Goal: Task Accomplishment & Management: Complete application form

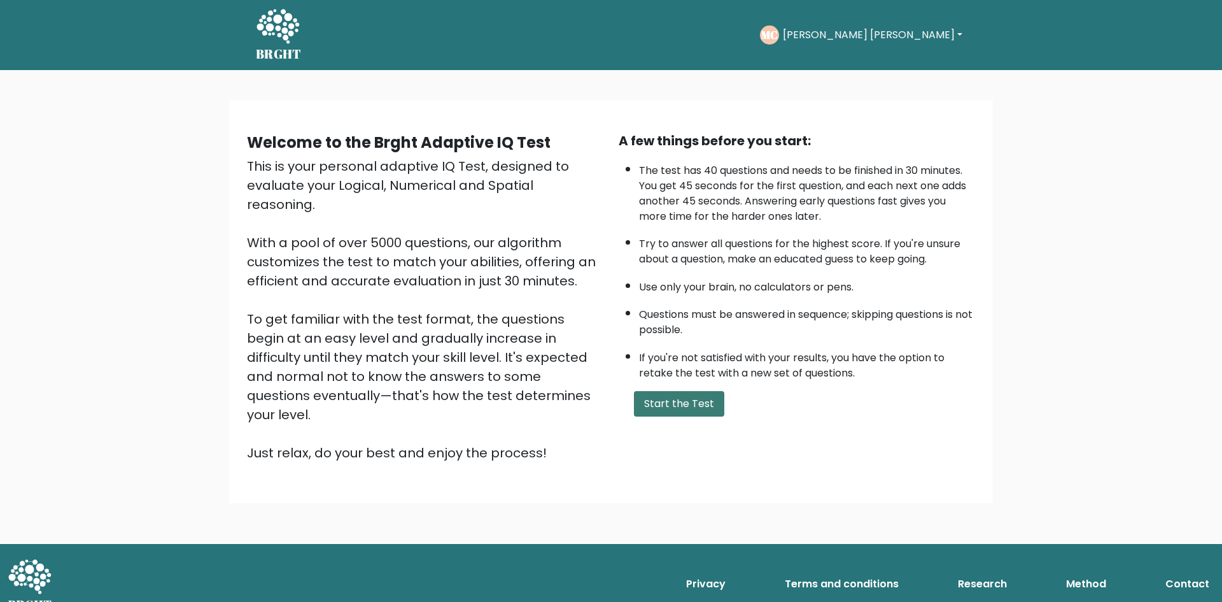
click at [672, 400] on button "Start the Test" at bounding box center [679, 403] width 90 height 25
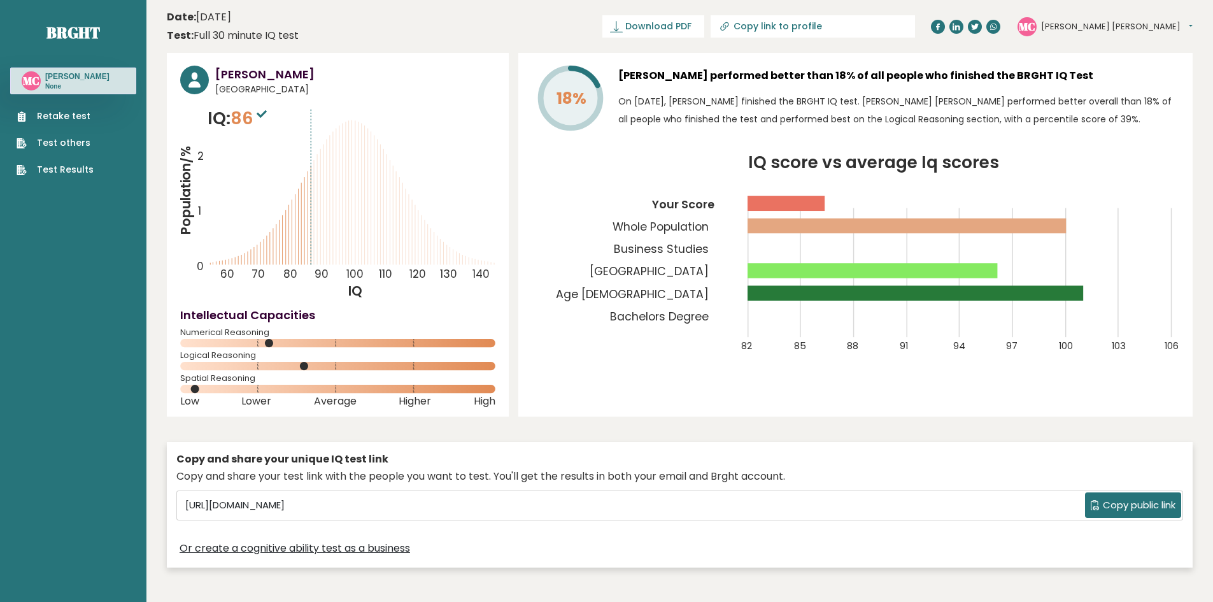
click at [49, 123] on link "Retake test" at bounding box center [55, 116] width 77 height 13
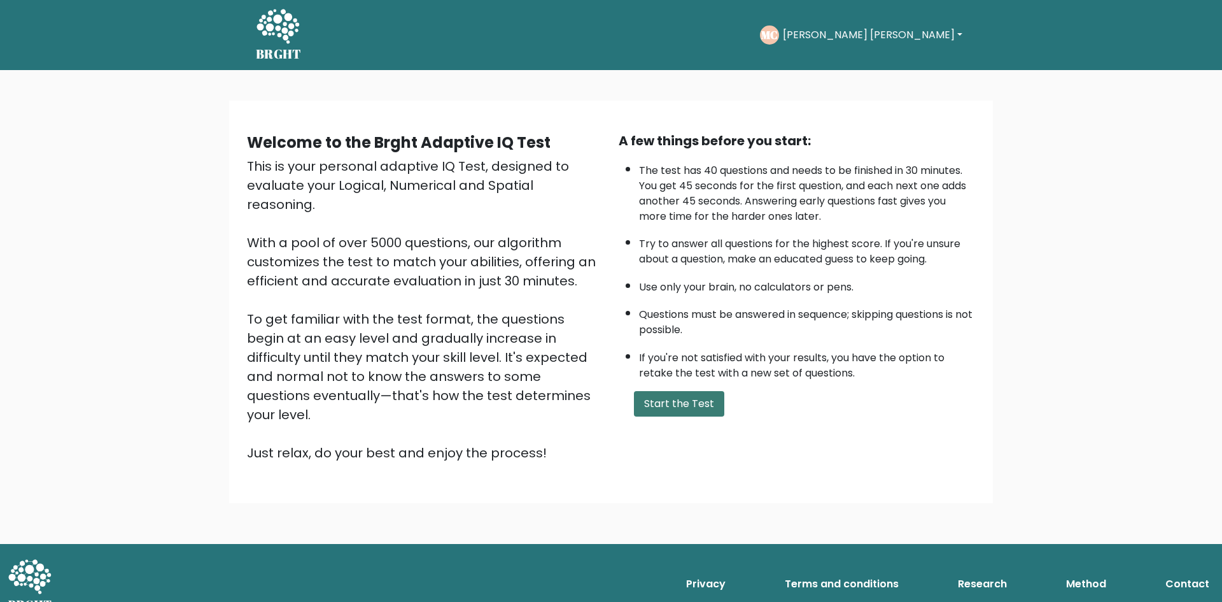
click at [683, 413] on button "Start the Test" at bounding box center [679, 403] width 90 height 25
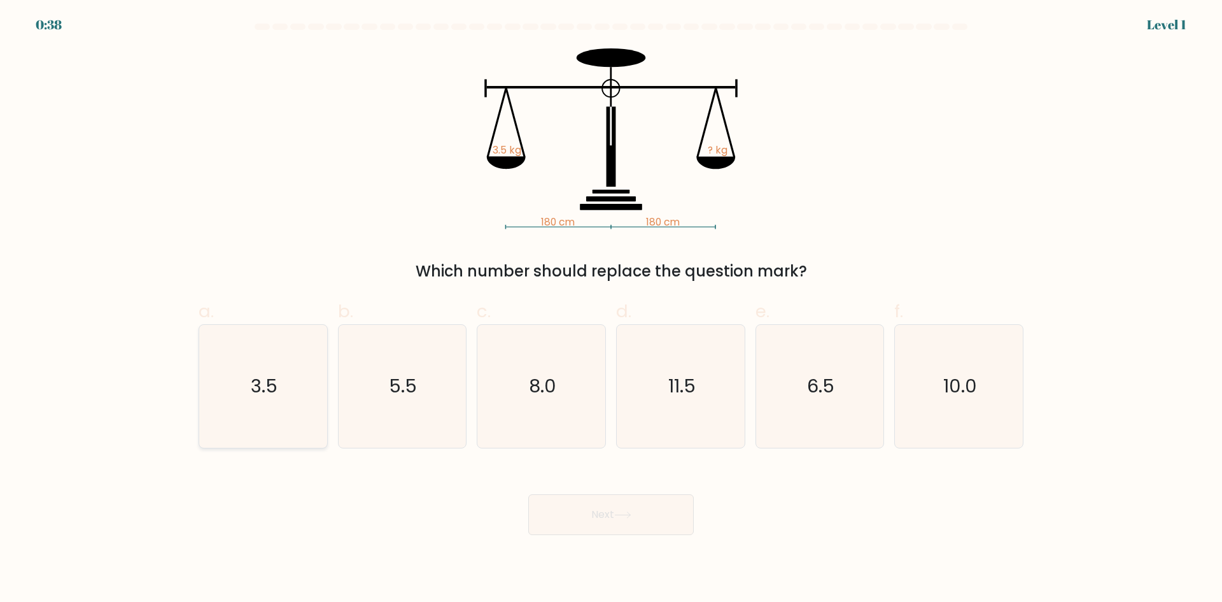
click at [268, 393] on text "3.5" at bounding box center [264, 385] width 27 height 25
click at [611, 309] on input "a. 3.5" at bounding box center [611, 305] width 1 height 8
radio input "true"
click at [621, 507] on button "Next" at bounding box center [611, 514] width 166 height 41
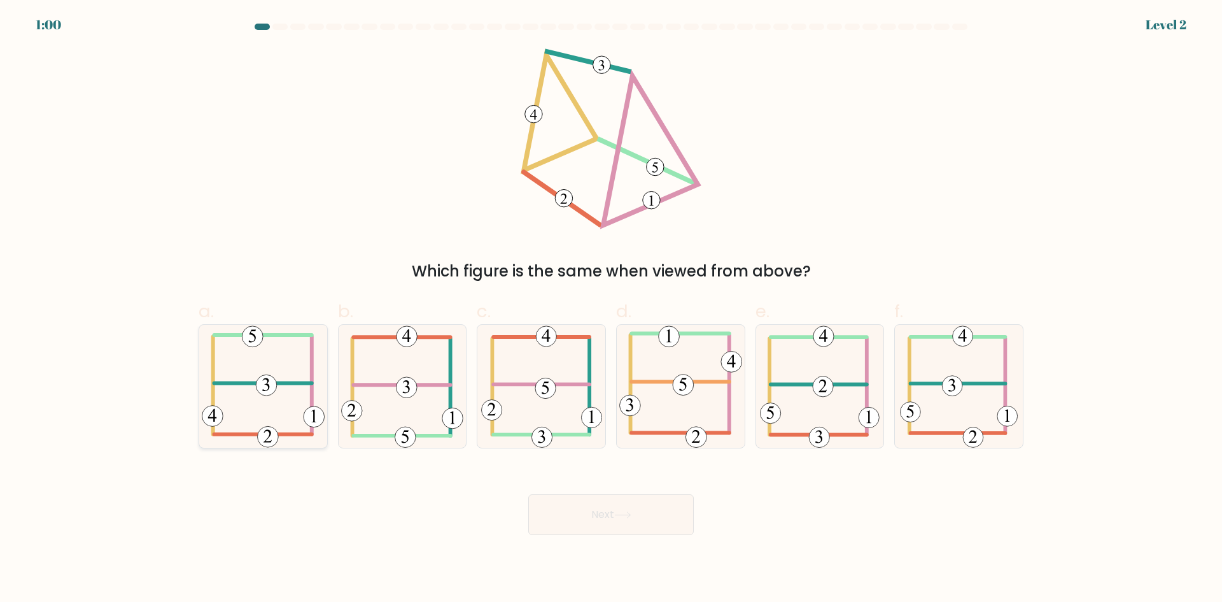
click at [278, 403] on icon at bounding box center [263, 386] width 123 height 123
click at [611, 309] on input "a." at bounding box center [611, 305] width 1 height 8
radio input "true"
click at [649, 511] on button "Next" at bounding box center [611, 514] width 166 height 41
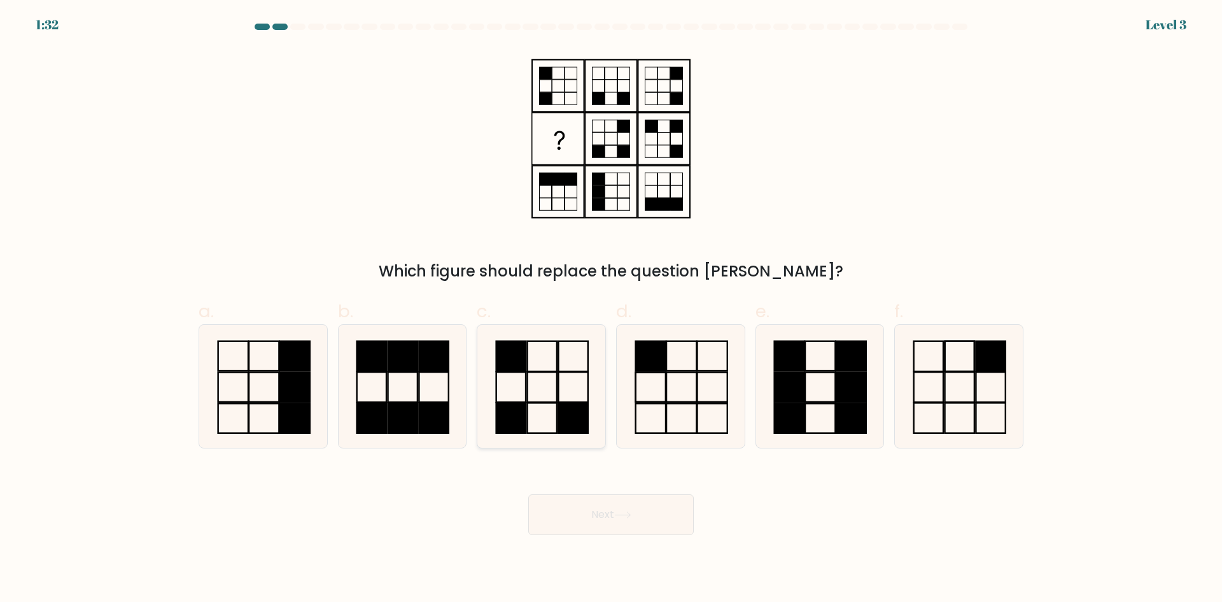
click at [551, 393] on icon at bounding box center [541, 386] width 123 height 123
click at [611, 309] on input "c." at bounding box center [611, 305] width 1 height 8
radio input "true"
click at [613, 516] on button "Next" at bounding box center [611, 514] width 166 height 41
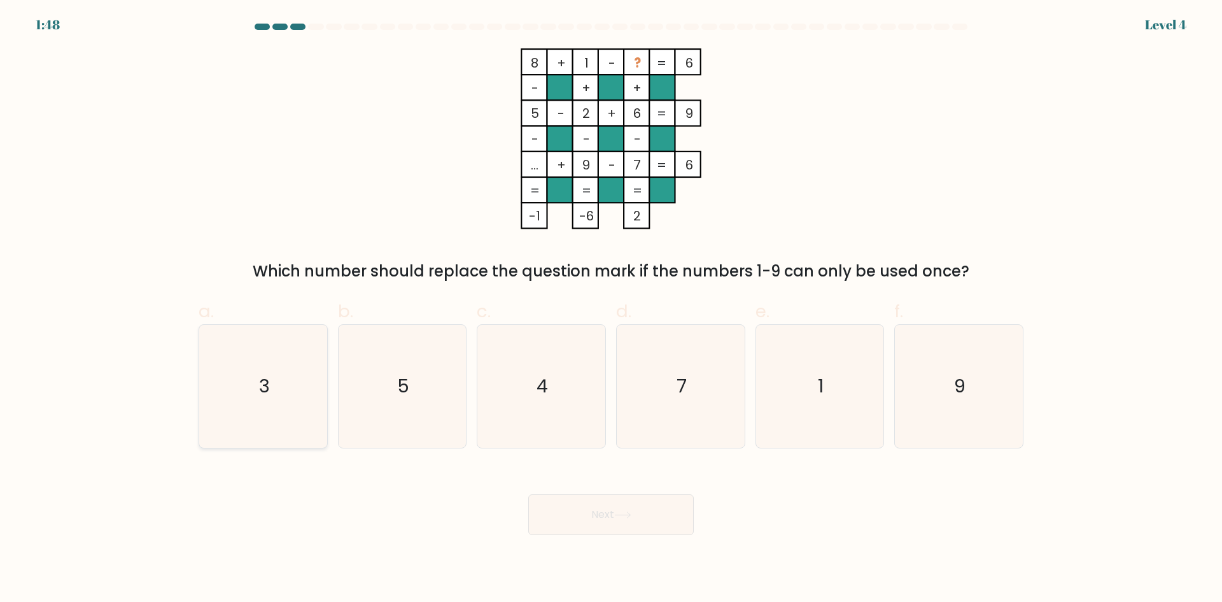
click at [263, 399] on icon "3" at bounding box center [263, 386] width 123 height 123
click at [611, 309] on input "a. 3" at bounding box center [611, 305] width 1 height 8
radio input "true"
click at [626, 516] on icon at bounding box center [622, 514] width 17 height 7
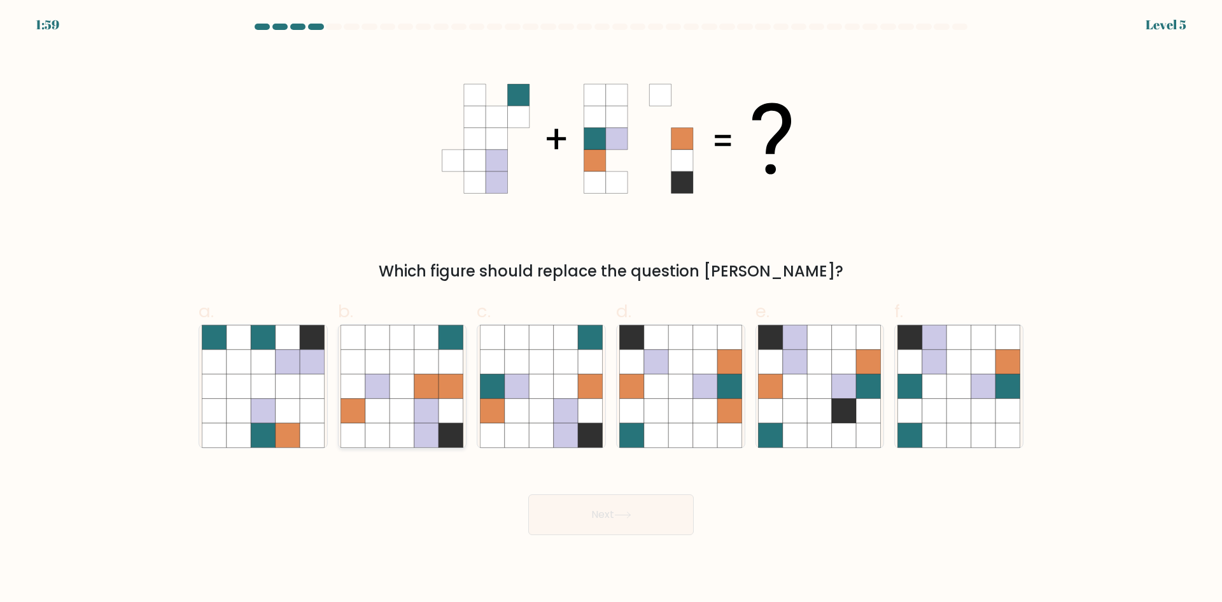
click at [429, 379] on icon at bounding box center [426, 386] width 24 height 24
click at [611, 309] on input "b." at bounding box center [611, 305] width 1 height 8
radio input "true"
click at [652, 511] on button "Next" at bounding box center [611, 514] width 166 height 41
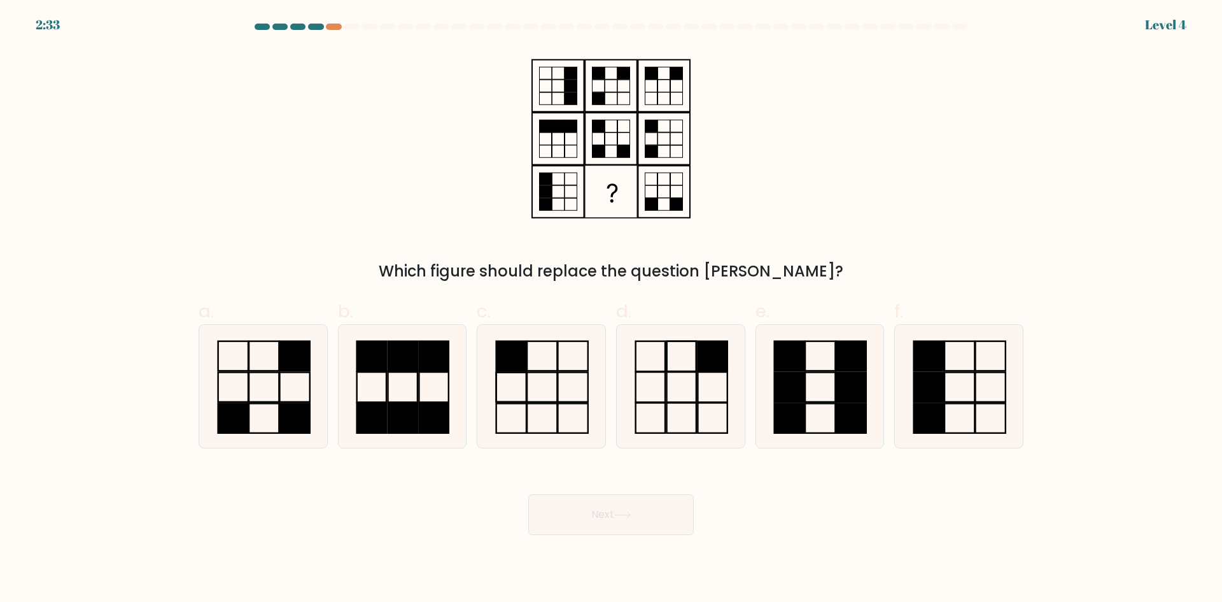
click at [777, 497] on div "Next" at bounding box center [611, 499] width 840 height 71
drag, startPoint x: 275, startPoint y: 401, endPoint x: 296, endPoint y: 404, distance: 21.2
click at [275, 400] on icon at bounding box center [263, 386] width 123 height 123
click at [611, 309] on input "a." at bounding box center [611, 305] width 1 height 8
radio input "true"
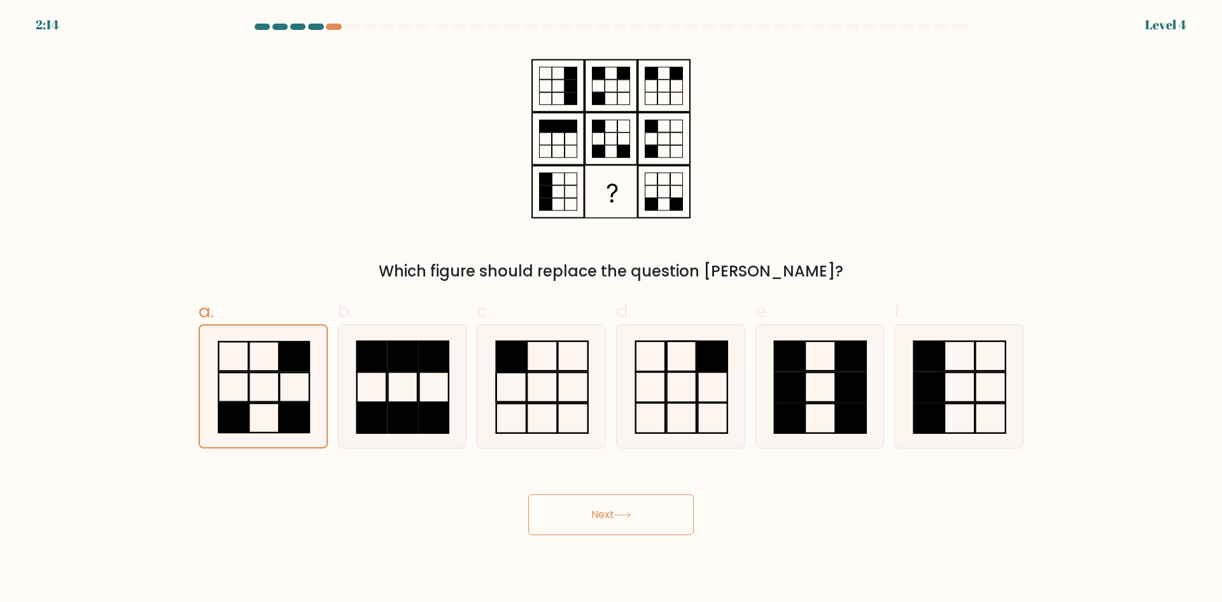
click at [608, 513] on button "Next" at bounding box center [611, 514] width 166 height 41
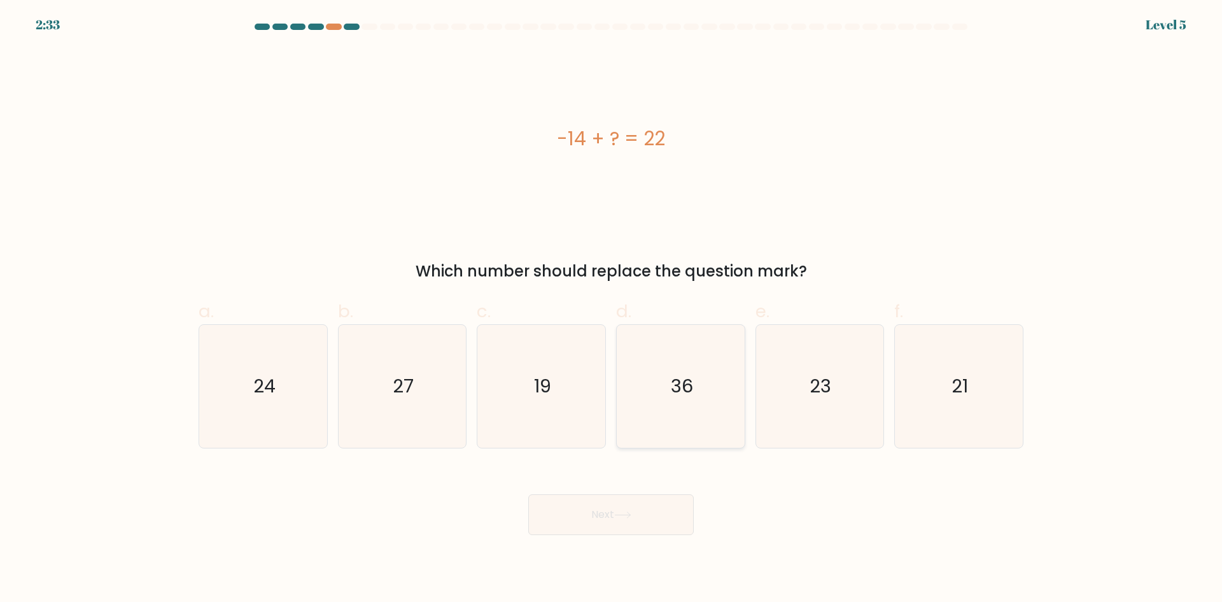
click at [705, 392] on icon "36" at bounding box center [681, 386] width 123 height 123
click at [612, 309] on input "d. 36" at bounding box center [611, 305] width 1 height 8
radio input "true"
click at [646, 520] on button "Next" at bounding box center [611, 514] width 166 height 41
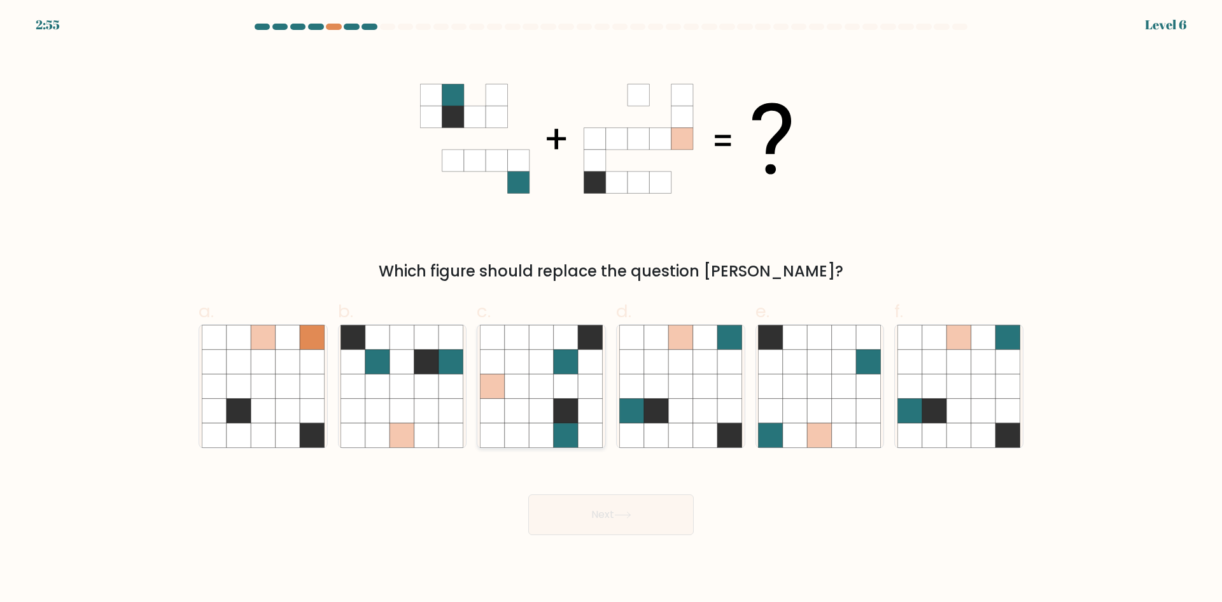
click at [545, 380] on icon at bounding box center [541, 386] width 24 height 24
click at [611, 309] on input "c." at bounding box center [611, 305] width 1 height 8
radio input "true"
click at [606, 528] on button "Next" at bounding box center [611, 514] width 166 height 41
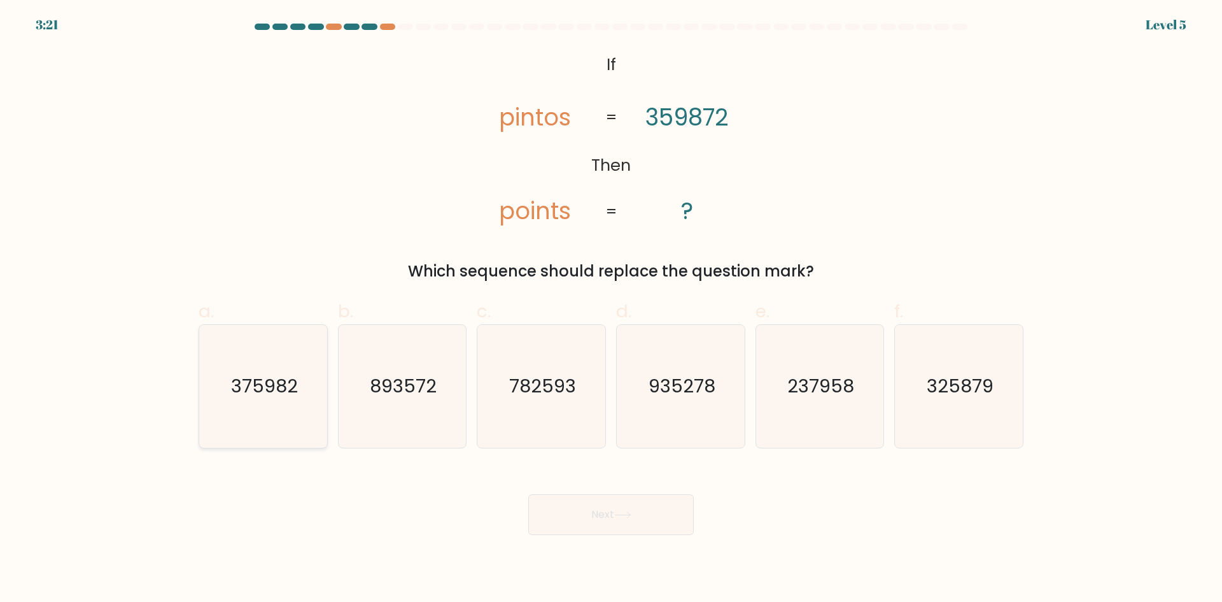
click at [253, 391] on text "375982" at bounding box center [264, 385] width 67 height 25
click at [611, 309] on input "a. 375982" at bounding box center [611, 305] width 1 height 8
radio input "true"
click at [623, 520] on button "Next" at bounding box center [611, 514] width 166 height 41
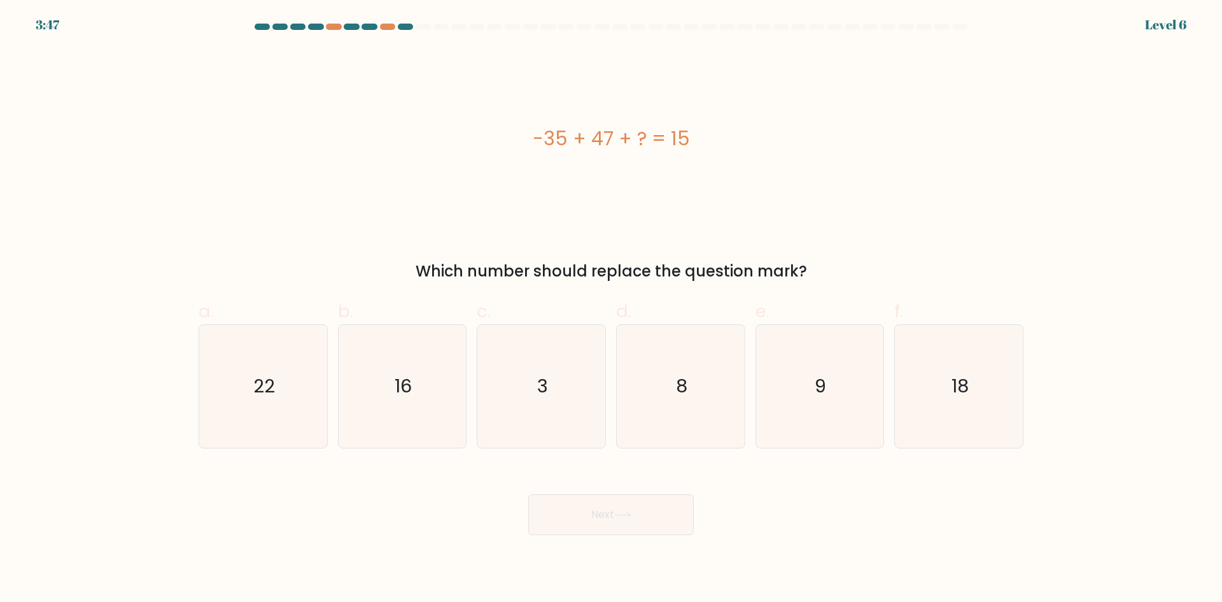
drag, startPoint x: 816, startPoint y: 267, endPoint x: 422, endPoint y: 265, distance: 393.5
click at [422, 265] on div "Which number should replace the question mark?" at bounding box center [611, 271] width 810 height 23
copy div "Which number should replace the question mark?"
drag, startPoint x: 714, startPoint y: 131, endPoint x: 516, endPoint y: 134, distance: 197.4
click at [516, 134] on div "-35 + 47 + ? = 15" at bounding box center [611, 138] width 825 height 29
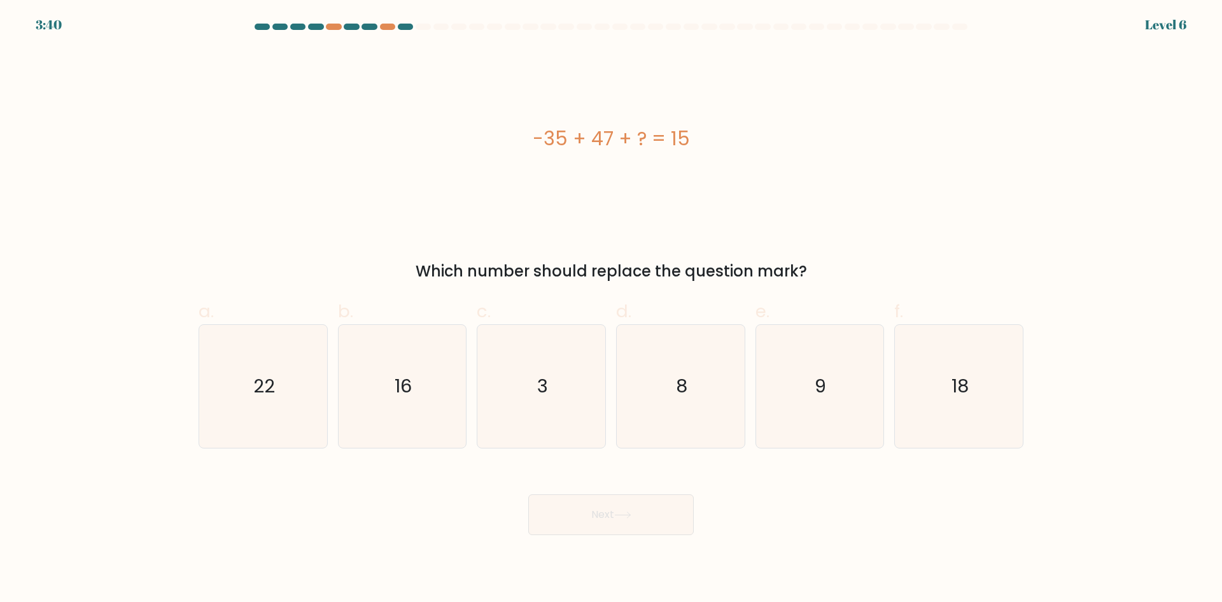
copy div "-35 + 47 + ? = 15"
click at [588, 383] on icon "3" at bounding box center [541, 386] width 123 height 123
click at [611, 309] on input "c. 3" at bounding box center [611, 305] width 1 height 8
radio input "true"
click at [618, 509] on button "Next" at bounding box center [611, 514] width 166 height 41
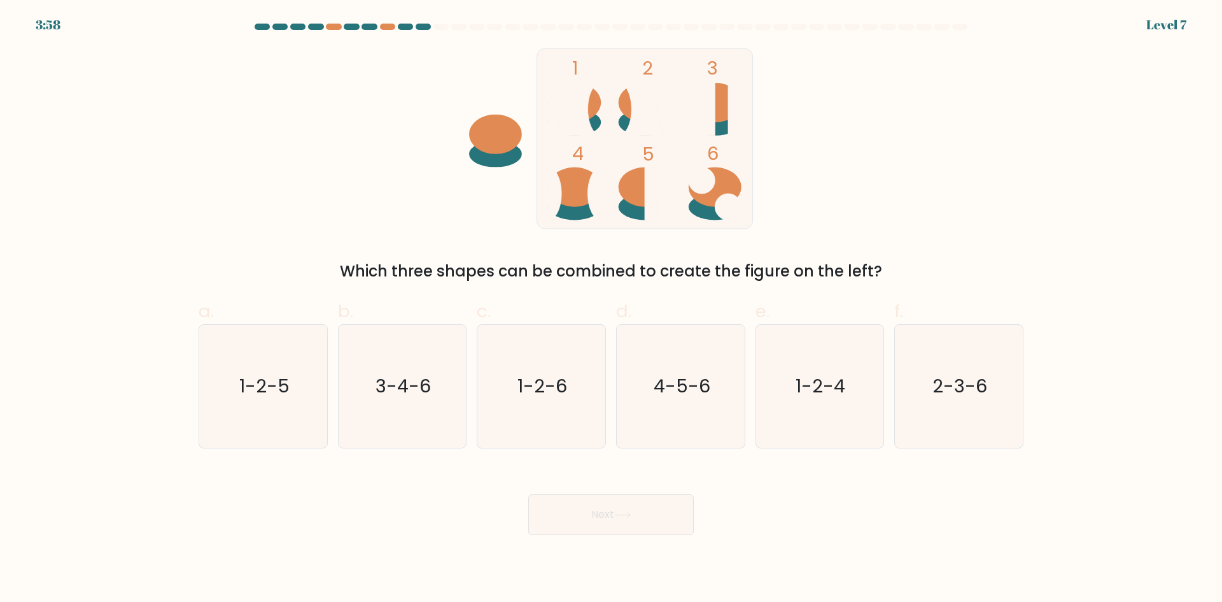
drag, startPoint x: 830, startPoint y: 380, endPoint x: 767, endPoint y: 453, distance: 97.0
click at [830, 382] on text "1-2-4" at bounding box center [822, 385] width 50 height 25
click at [612, 309] on input "e. 1-2-4" at bounding box center [611, 305] width 1 height 8
radio input "true"
click at [597, 521] on button "Next" at bounding box center [611, 514] width 166 height 41
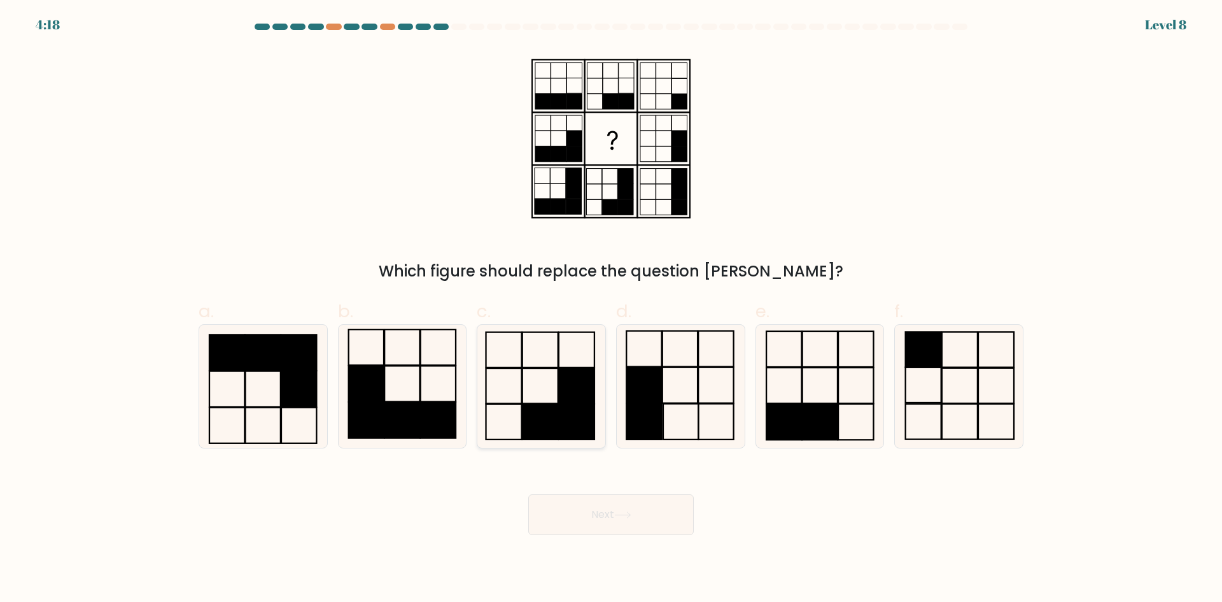
click at [577, 414] on rect at bounding box center [577, 421] width 36 height 35
click at [611, 309] on input "c." at bounding box center [611, 305] width 1 height 8
radio input "true"
click at [625, 523] on button "Next" at bounding box center [611, 514] width 166 height 41
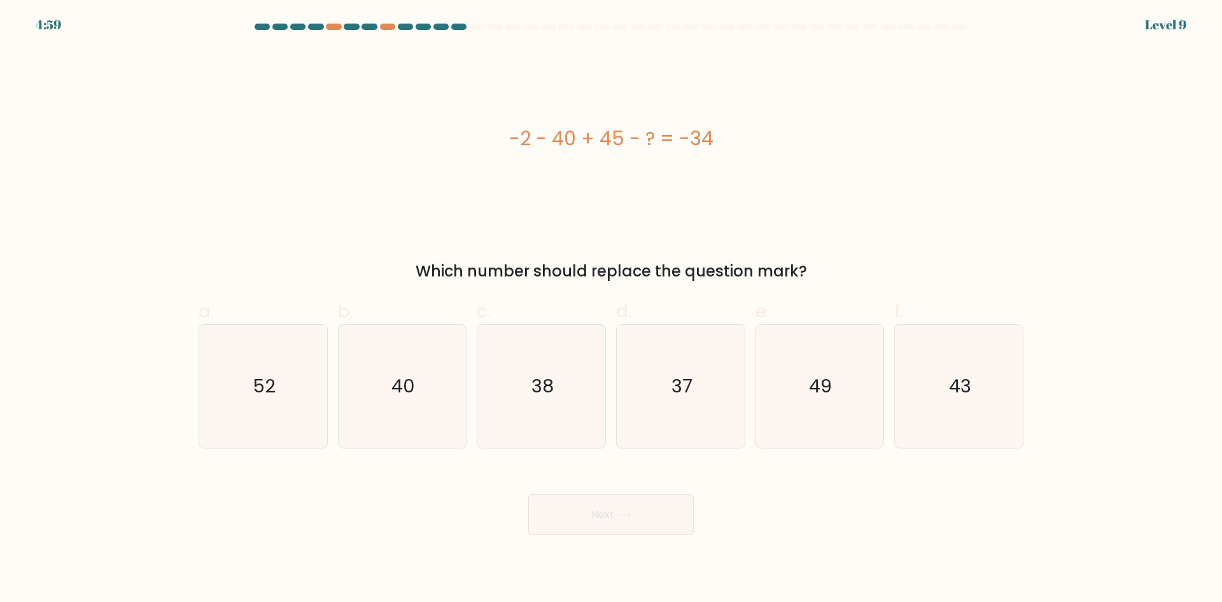
drag, startPoint x: 726, startPoint y: 138, endPoint x: 493, endPoint y: 138, distance: 232.4
click at [493, 138] on div "-2 - 40 + 45 - ? = -34" at bounding box center [611, 138] width 825 height 29
copy div "-2 - 40 + 45 - ? = -34"
drag, startPoint x: 825, startPoint y: 268, endPoint x: 404, endPoint y: 268, distance: 420.9
click at [404, 268] on div "Which number should replace the question mark?" at bounding box center [611, 271] width 810 height 23
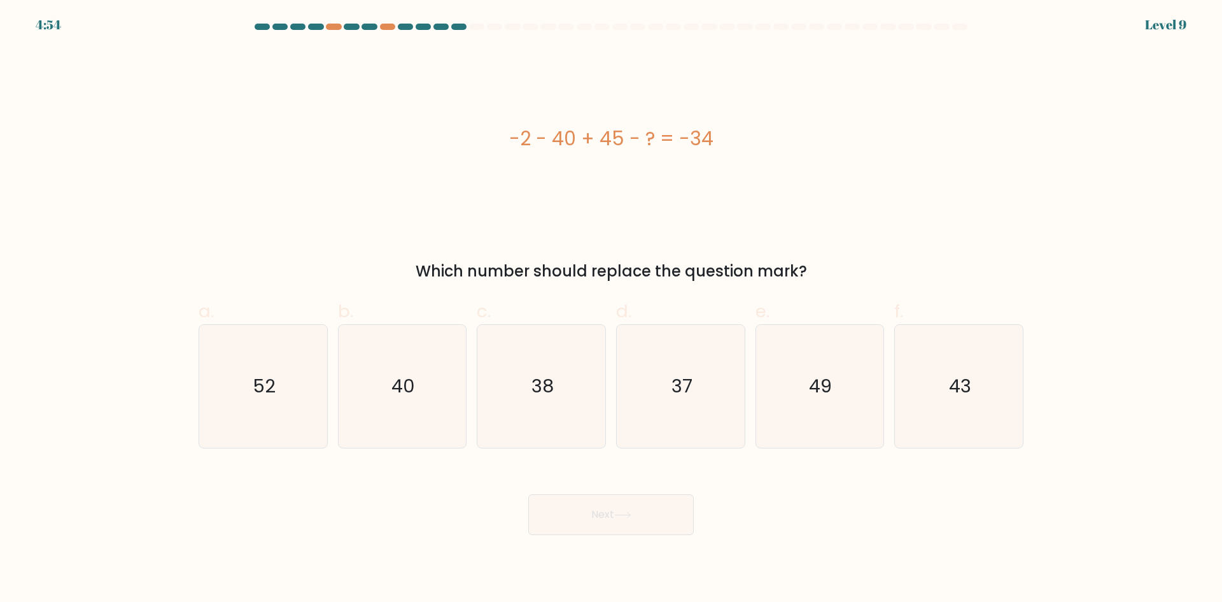
copy div "Which number should replace the question mark?"
click at [674, 385] on text "37" at bounding box center [682, 385] width 21 height 25
click at [612, 309] on input "d. 37" at bounding box center [611, 305] width 1 height 8
radio input "true"
click at [626, 531] on button "Next" at bounding box center [611, 514] width 166 height 41
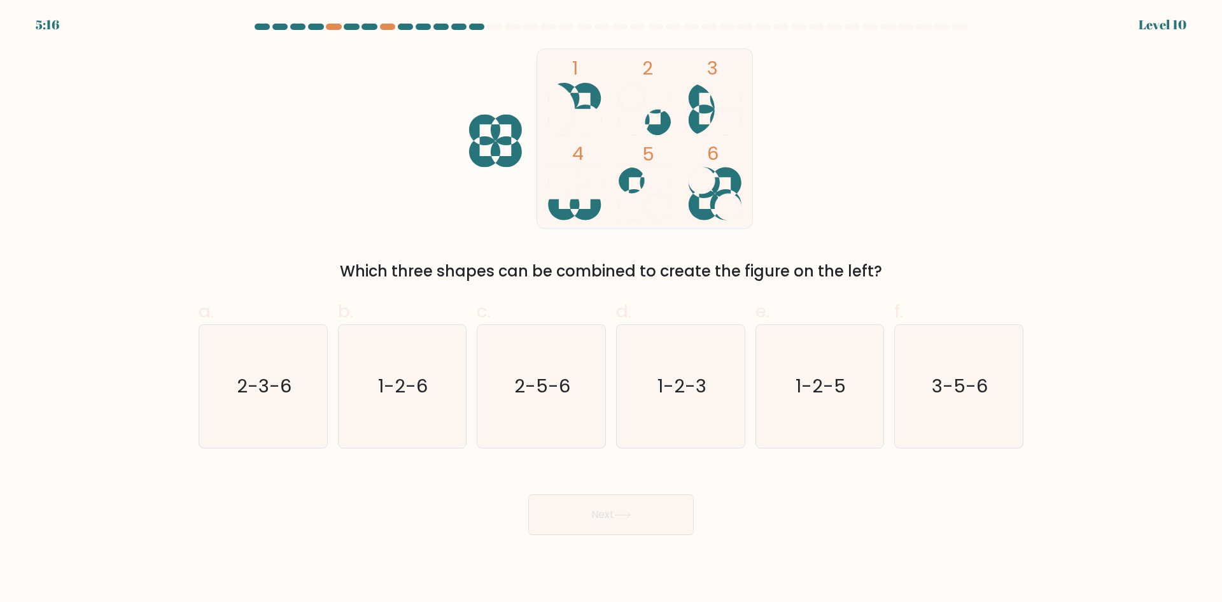
drag, startPoint x: 520, startPoint y: 401, endPoint x: 559, endPoint y: 452, distance: 64.1
click at [521, 401] on icon "2-5-6" at bounding box center [541, 386] width 123 height 123
click at [611, 309] on input "c. 2-5-6" at bounding box center [611, 305] width 1 height 8
radio input "true"
click at [607, 516] on button "Next" at bounding box center [611, 514] width 166 height 41
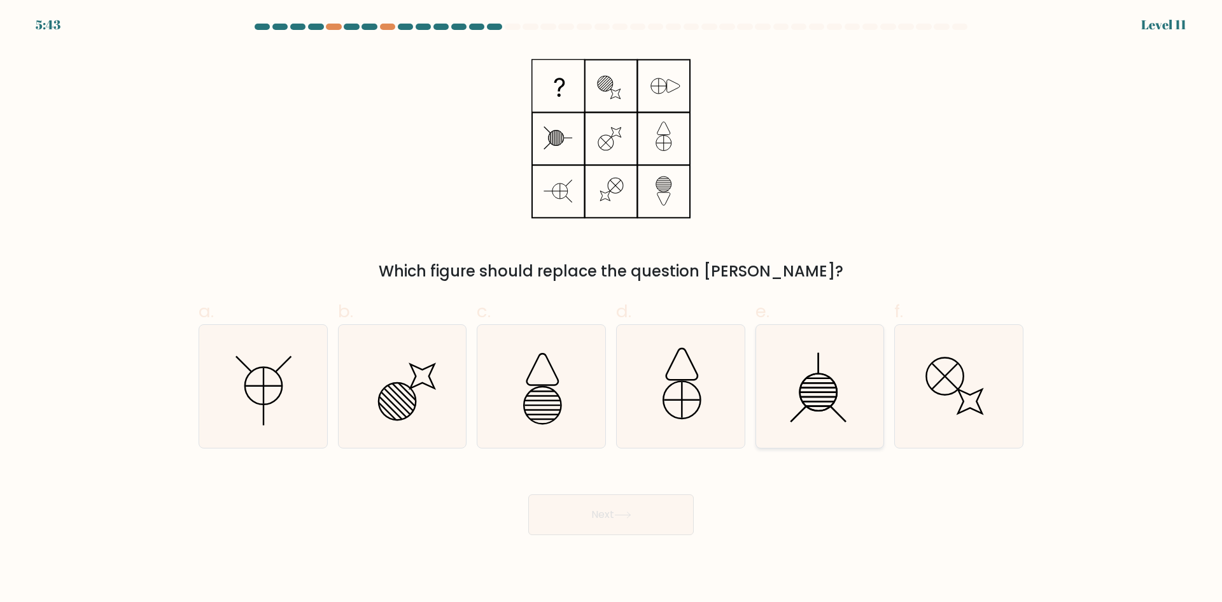
click at [832, 406] on line at bounding box center [838, 413] width 15 height 15
click at [612, 309] on input "e." at bounding box center [611, 305] width 1 height 8
radio input "true"
click at [604, 523] on button "Next" at bounding box center [611, 514] width 166 height 41
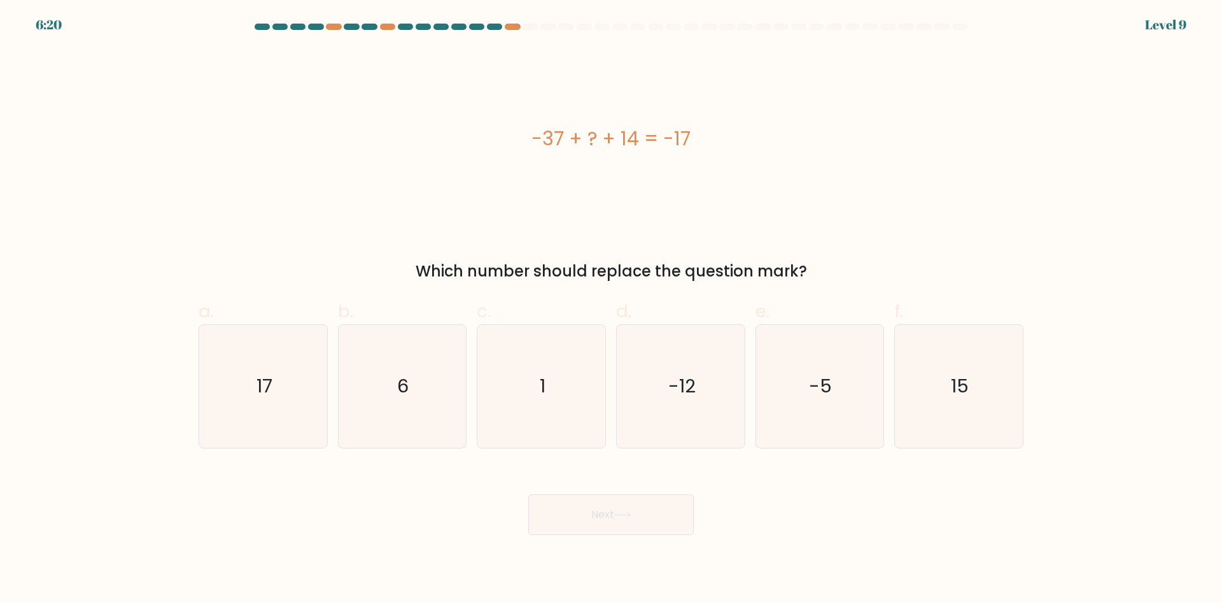
drag, startPoint x: 811, startPoint y: 266, endPoint x: 383, endPoint y: 269, distance: 427.9
click at [383, 268] on div "Which number should replace the question mark?" at bounding box center [611, 271] width 810 height 23
copy div "Which number should replace the question mark?"
drag, startPoint x: 723, startPoint y: 135, endPoint x: 473, endPoint y: 133, distance: 249.6
click at [473, 133] on div "-37 + ? + 14 = -17" at bounding box center [611, 138] width 825 height 29
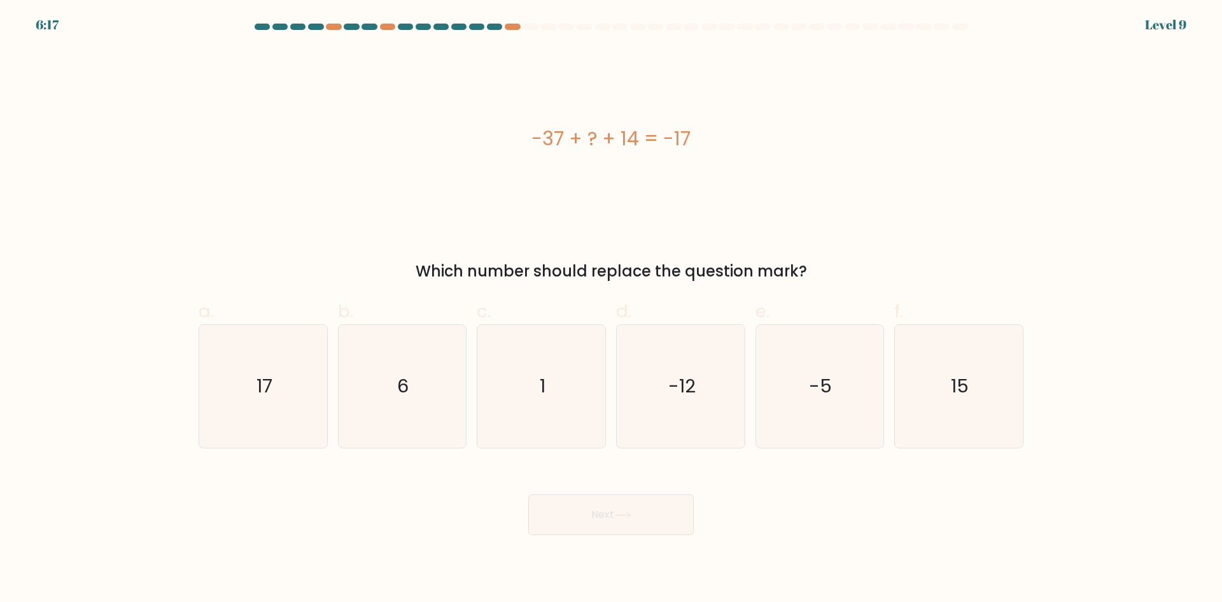
copy div "-37 + ? + 14 = -17"
drag, startPoint x: 435, startPoint y: 392, endPoint x: 444, endPoint y: 402, distance: 13.5
click at [435, 392] on icon "6" at bounding box center [402, 386] width 123 height 123
click at [611, 309] on input "b. 6" at bounding box center [611, 305] width 1 height 8
radio input "true"
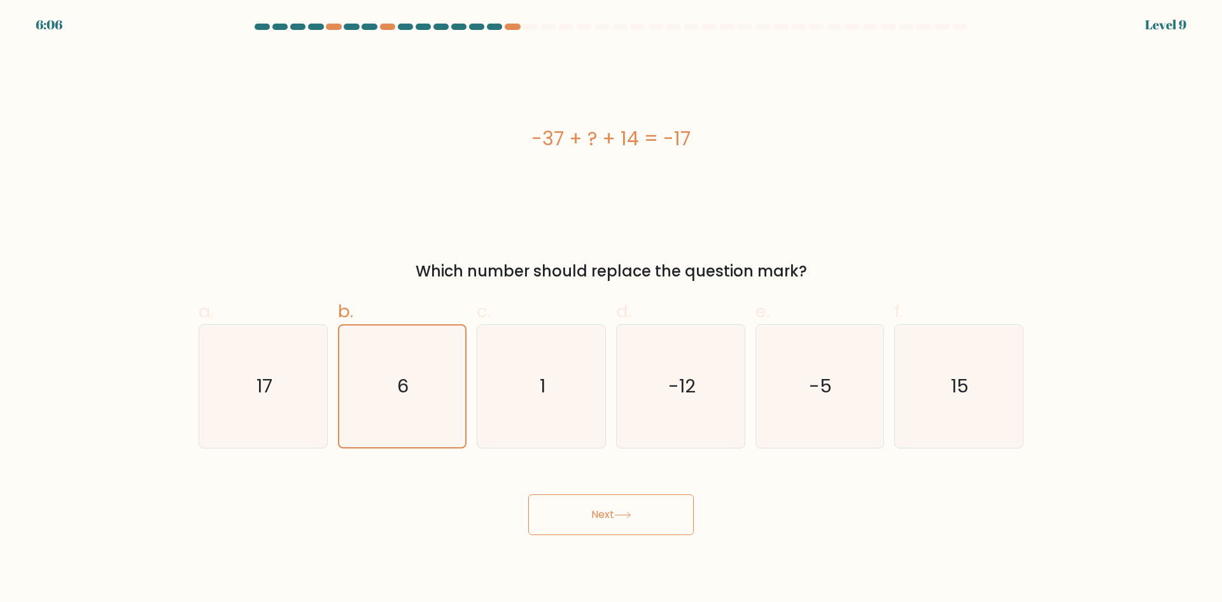
click at [595, 516] on button "Next" at bounding box center [611, 514] width 166 height 41
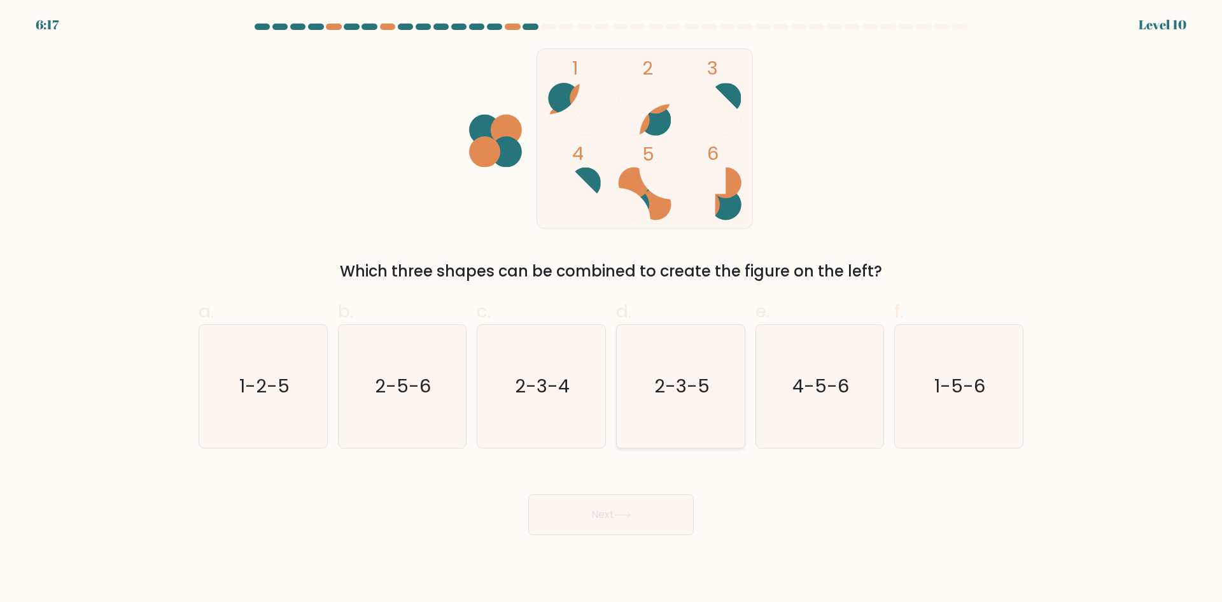
click at [690, 397] on text "2-3-5" at bounding box center [682, 385] width 55 height 25
click at [612, 309] on input "d. 2-3-5" at bounding box center [611, 305] width 1 height 8
radio input "true"
click at [639, 500] on button "Next" at bounding box center [611, 514] width 166 height 41
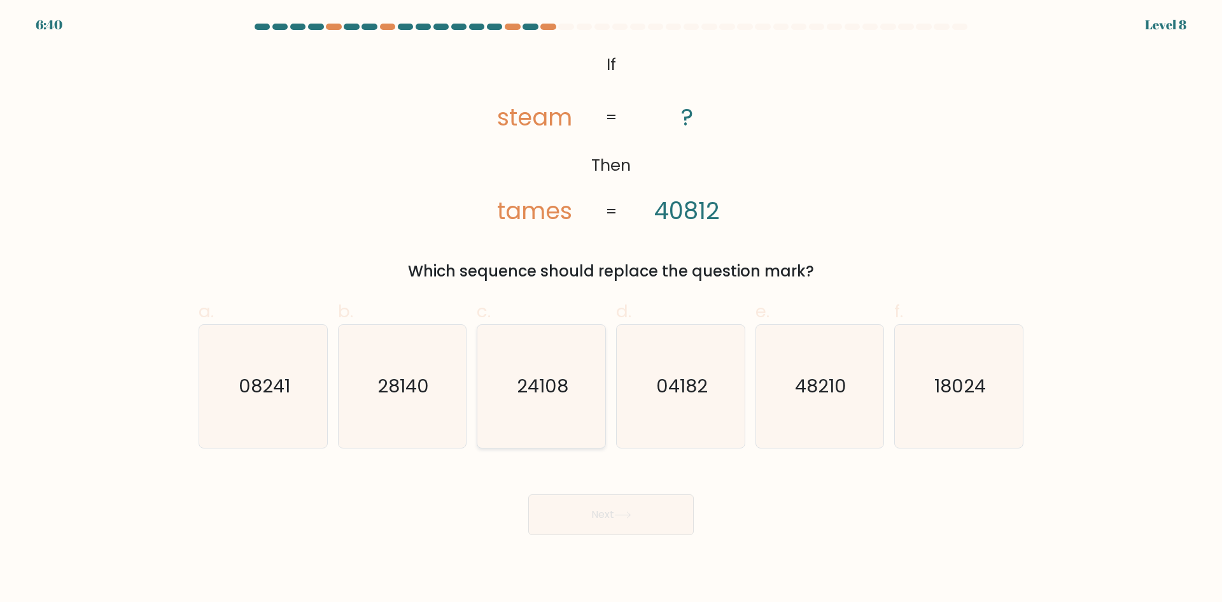
click at [490, 398] on icon "24108" at bounding box center [541, 386] width 123 height 123
click at [611, 309] on input "c. 24108" at bounding box center [611, 305] width 1 height 8
radio input "true"
click at [618, 519] on button "Next" at bounding box center [611, 514] width 166 height 41
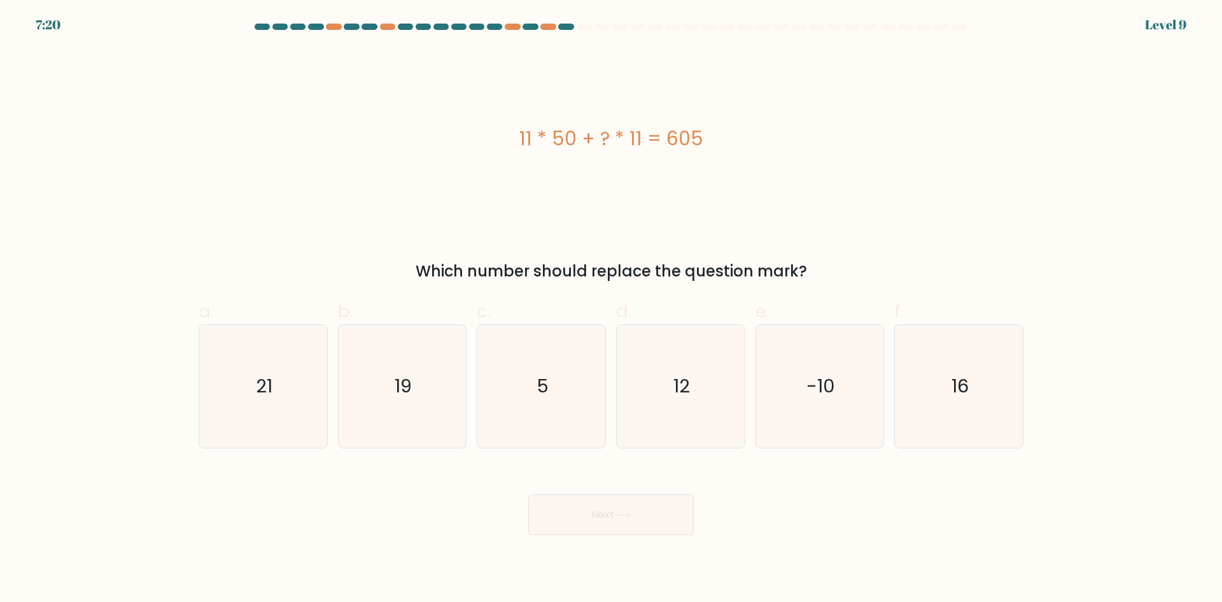
drag, startPoint x: 698, startPoint y: 134, endPoint x: 502, endPoint y: 145, distance: 195.8
click at [502, 145] on div "11 * 50 + ? * 11 = 605" at bounding box center [611, 138] width 825 height 29
copy div "11 * 50 + ? * 11 = 605"
click at [538, 396] on text "5" at bounding box center [543, 385] width 12 height 25
click at [611, 309] on input "c. 5" at bounding box center [611, 305] width 1 height 8
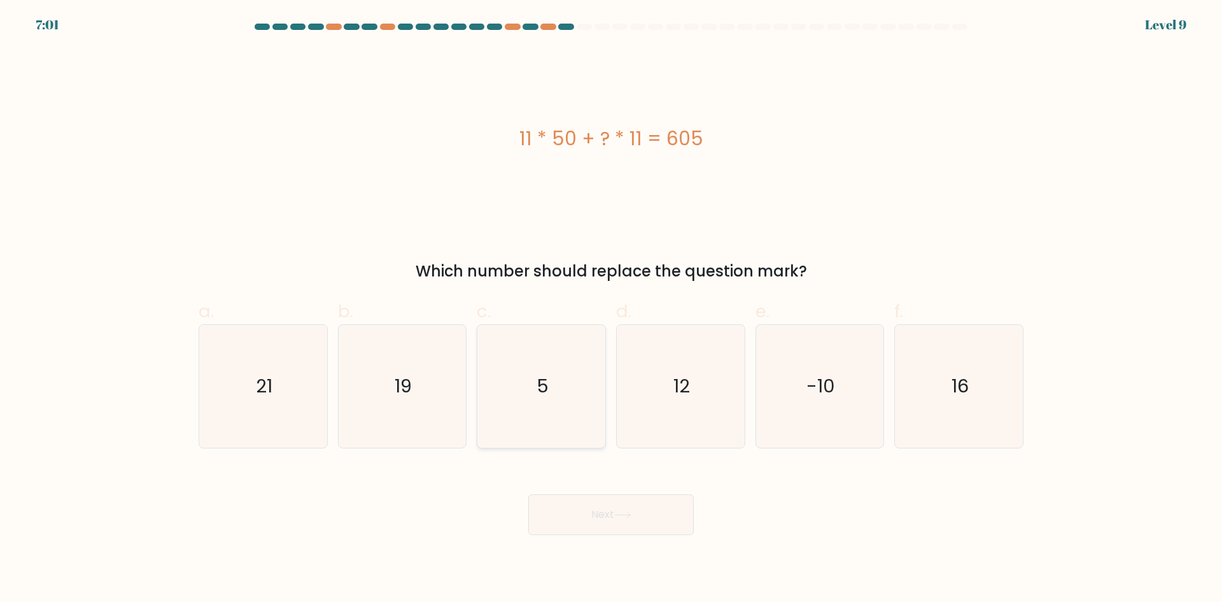
radio input "true"
click at [592, 518] on button "Next" at bounding box center [611, 514] width 166 height 41
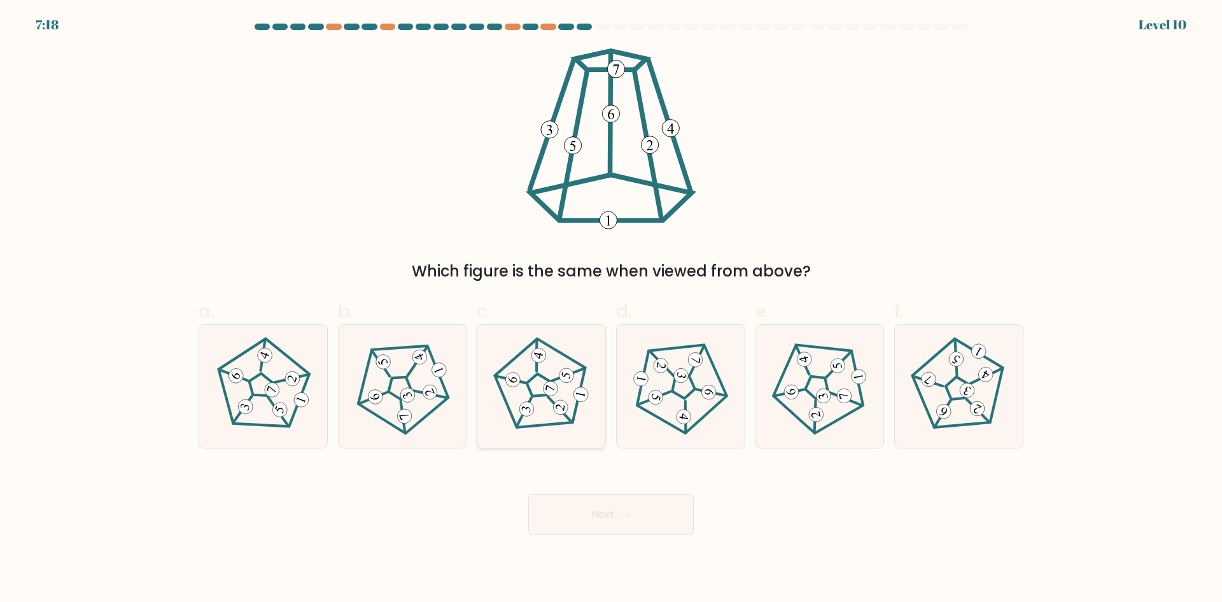
click at [554, 393] on 180 at bounding box center [550, 387] width 17 height 17
click at [611, 309] on input "c." at bounding box center [611, 305] width 1 height 8
radio input "true"
click at [609, 506] on button "Next" at bounding box center [611, 514] width 166 height 41
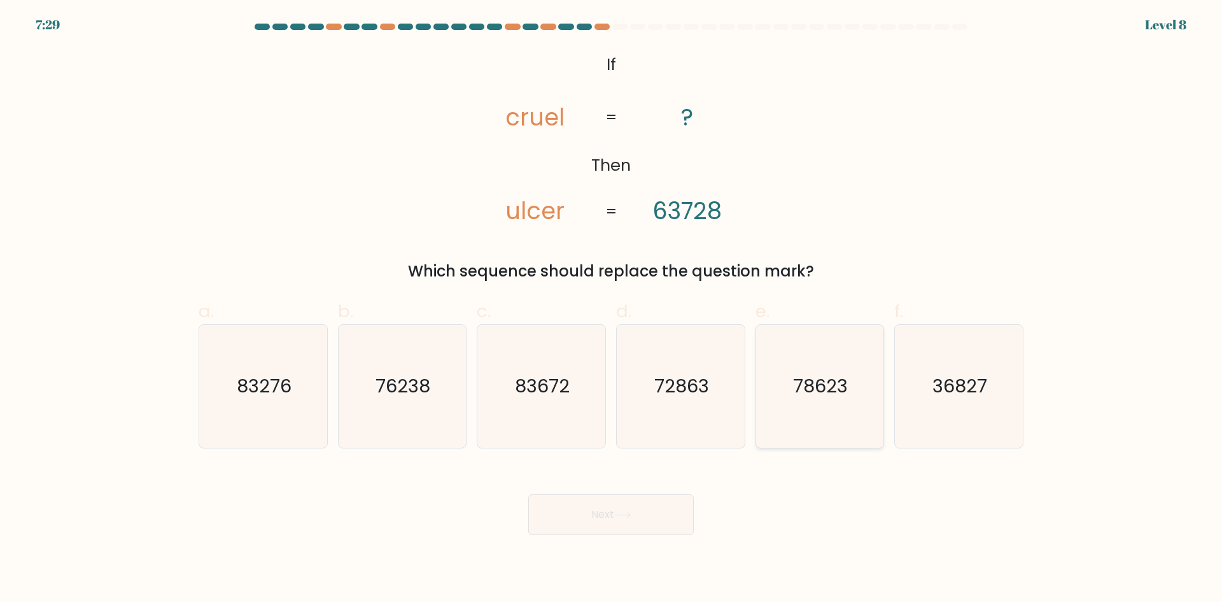
click at [835, 398] on text "78623" at bounding box center [821, 385] width 55 height 25
click at [612, 309] on input "e. 78623" at bounding box center [611, 305] width 1 height 8
radio input "true"
click at [634, 499] on button "Next" at bounding box center [611, 514] width 166 height 41
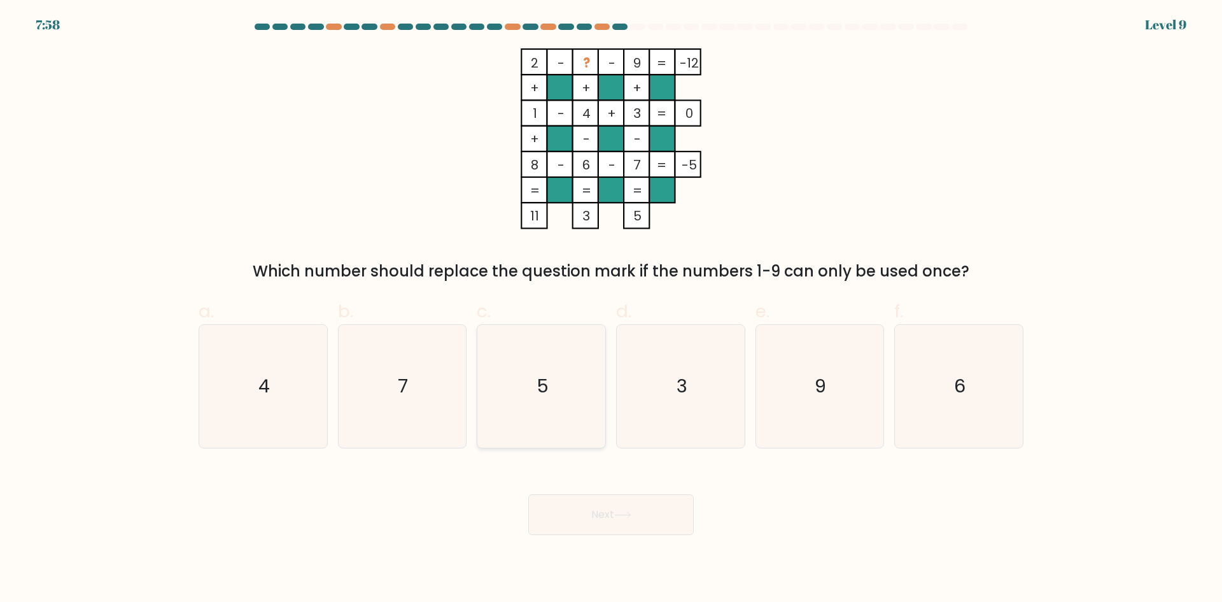
click at [562, 374] on icon "5" at bounding box center [541, 386] width 123 height 123
click at [611, 309] on input "c. 5" at bounding box center [611, 305] width 1 height 8
radio input "true"
click at [615, 517] on button "Next" at bounding box center [611, 514] width 166 height 41
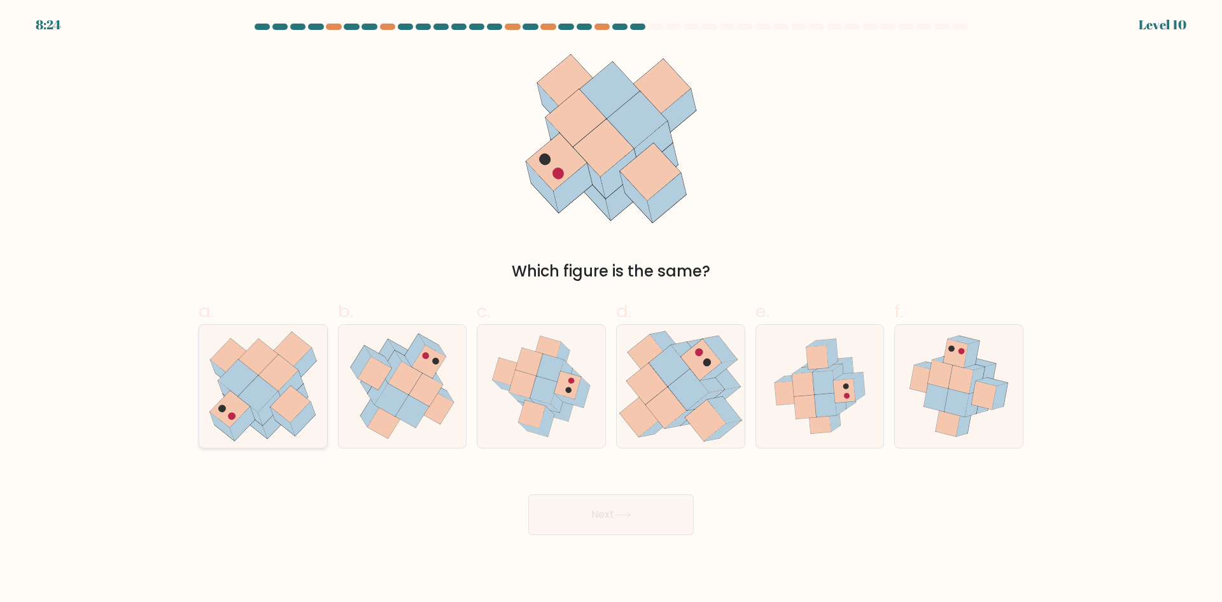
click at [273, 397] on icon at bounding box center [270, 408] width 25 height 34
click at [611, 309] on input "a." at bounding box center [611, 305] width 1 height 8
radio input "true"
click at [638, 516] on button "Next" at bounding box center [611, 514] width 166 height 41
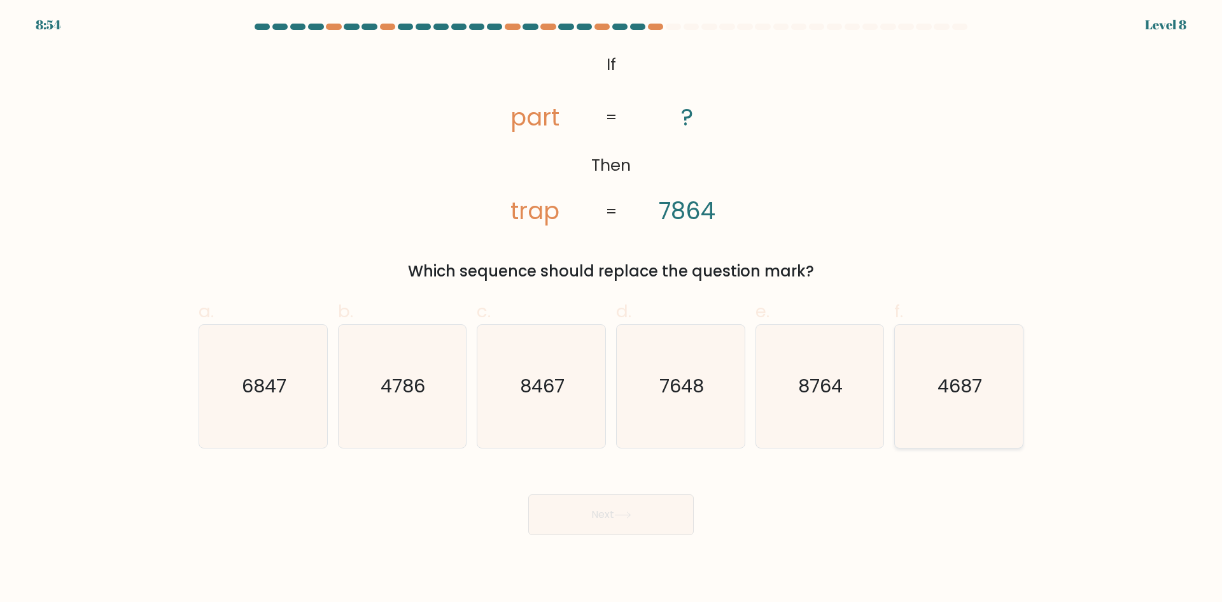
drag, startPoint x: 976, startPoint y: 399, endPoint x: 889, endPoint y: 417, distance: 89.2
click at [975, 399] on text "4687" at bounding box center [961, 385] width 45 height 25
click at [612, 309] on input "f. 4687" at bounding box center [611, 305] width 1 height 8
radio input "true"
click at [620, 507] on button "Next" at bounding box center [611, 514] width 166 height 41
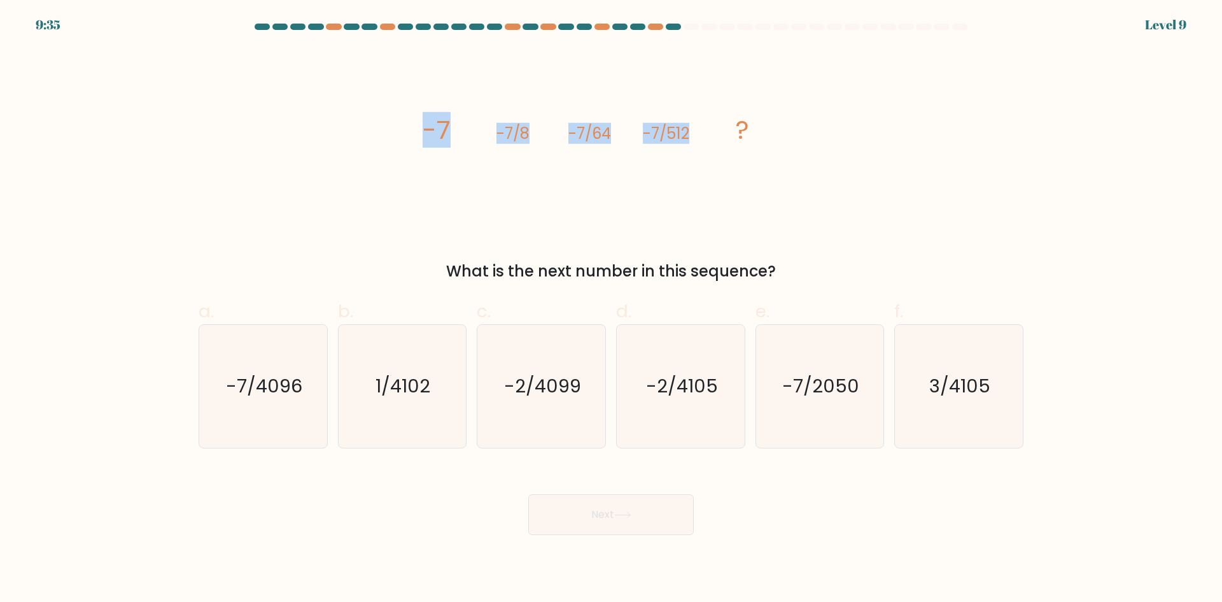
drag, startPoint x: 697, startPoint y: 126, endPoint x: 413, endPoint y: 129, distance: 284.0
click at [413, 129] on div "image/svg+xml -7 -7/8 -7/64 -7/512 ? What is the next number in this sequence?" at bounding box center [611, 165] width 840 height 234
copy g "-7 -7/8 -7/64 -7/512"
drag, startPoint x: 795, startPoint y: 272, endPoint x: 408, endPoint y: 271, distance: 387.1
click at [408, 271] on div "What is the next number in this sequence?" at bounding box center [611, 271] width 810 height 23
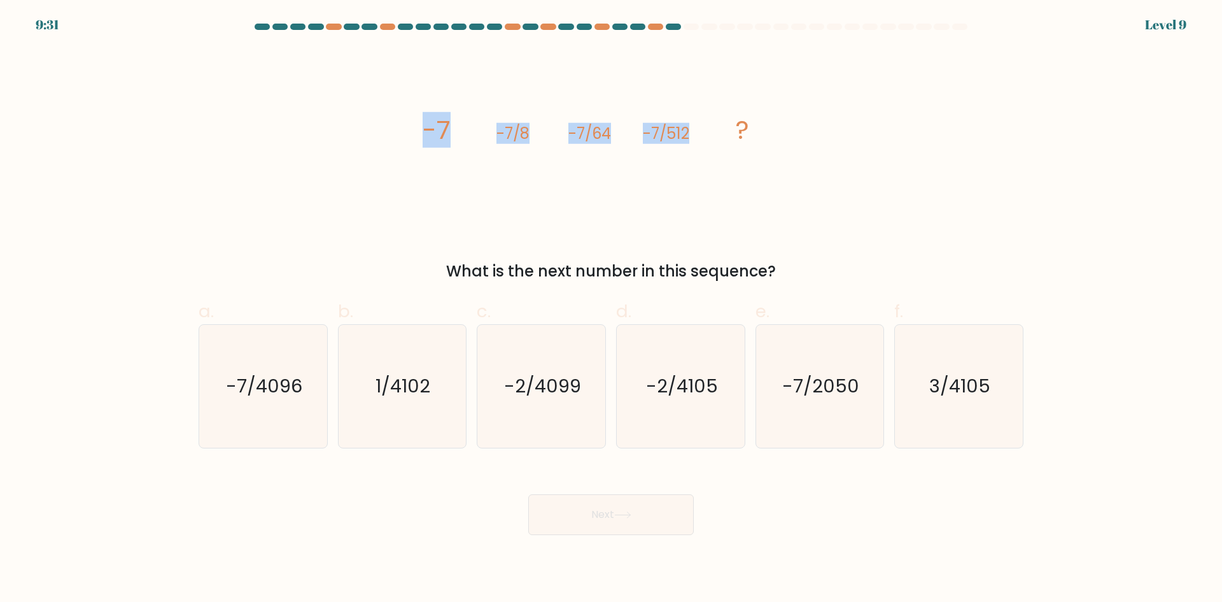
copy div "What is the next number in this sequence?"
click at [244, 393] on text "-7/4096" at bounding box center [264, 385] width 76 height 25
click at [611, 309] on input "a. -7/4096" at bounding box center [611, 305] width 1 height 8
radio input "true"
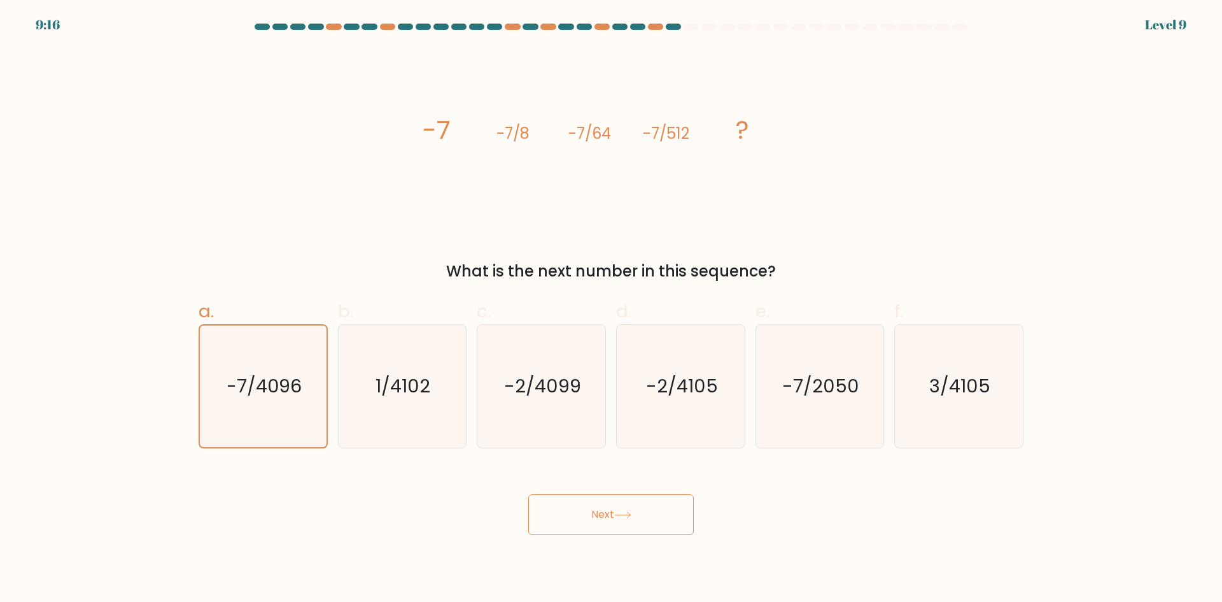
click at [657, 520] on button "Next" at bounding box center [611, 514] width 166 height 41
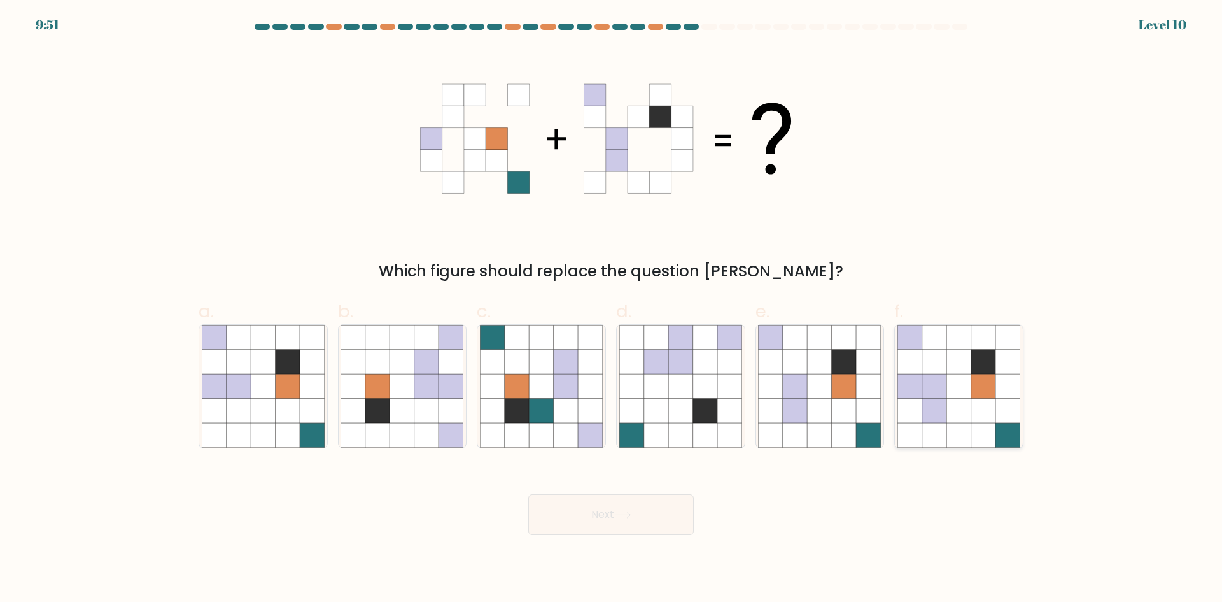
click at [936, 370] on icon at bounding box center [935, 362] width 24 height 24
click at [612, 309] on input "f." at bounding box center [611, 305] width 1 height 8
radio input "true"
click at [662, 519] on button "Next" at bounding box center [611, 514] width 166 height 41
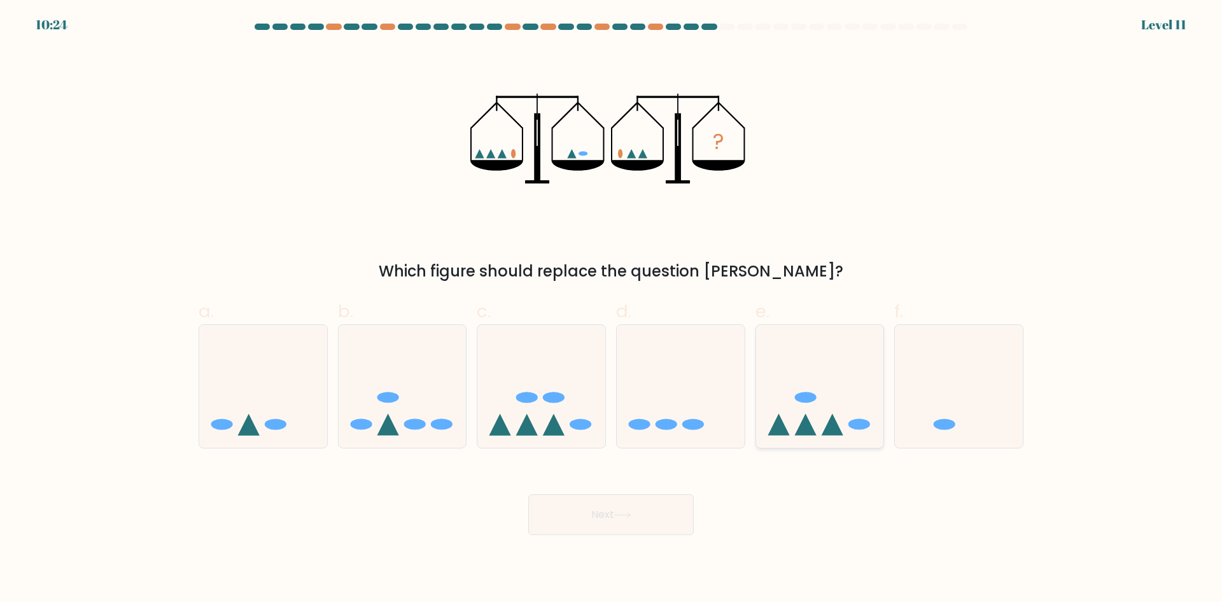
click at [804, 406] on icon at bounding box center [820, 386] width 128 height 106
click at [612, 309] on input "e." at bounding box center [611, 305] width 1 height 8
radio input "true"
click at [838, 418] on icon at bounding box center [820, 386] width 127 height 105
click at [612, 309] on input "e." at bounding box center [611, 305] width 1 height 8
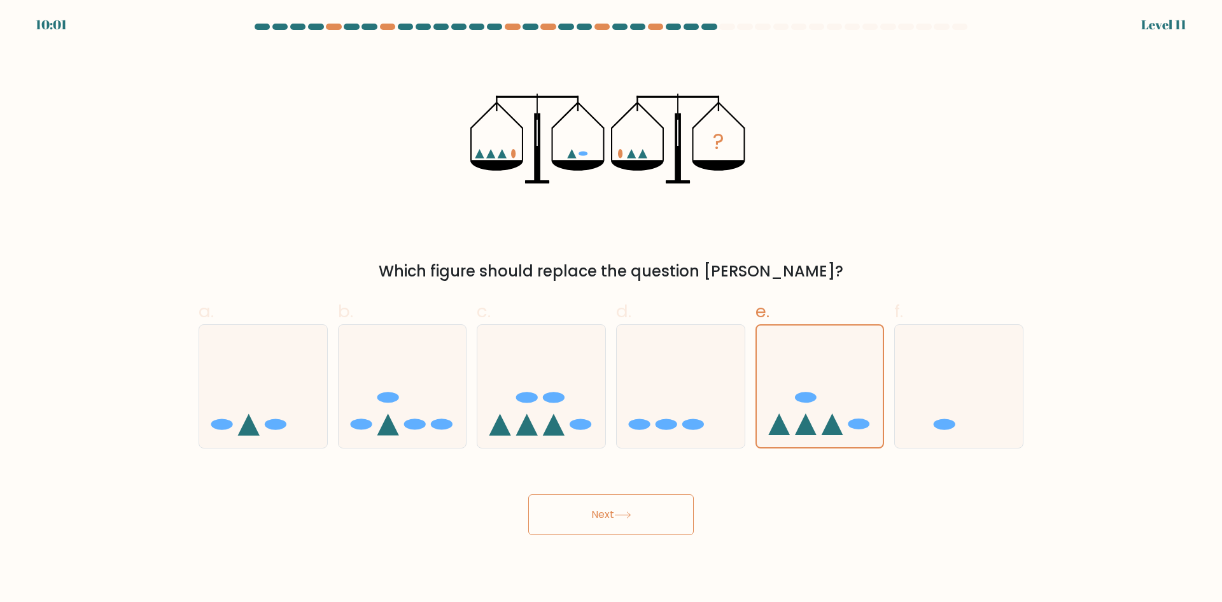
click at [609, 519] on button "Next" at bounding box center [611, 514] width 166 height 41
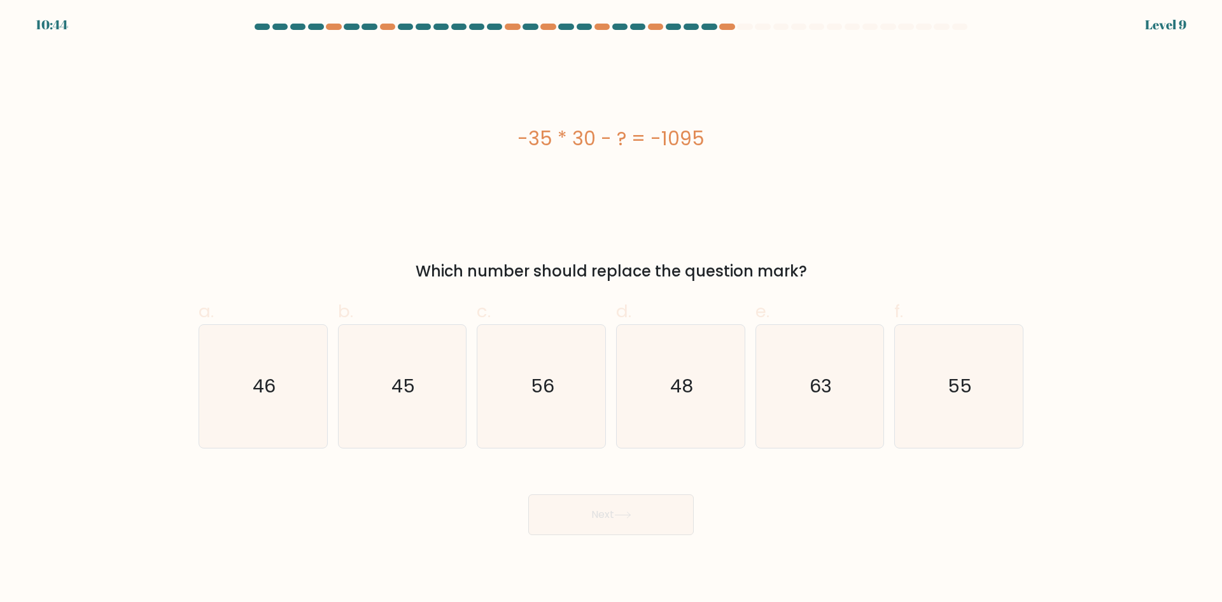
drag, startPoint x: 733, startPoint y: 120, endPoint x: 493, endPoint y: 135, distance: 240.5
click at [493, 135] on div "-35 * 30 - ? = -1095" at bounding box center [611, 138] width 825 height 181
copy div "-35 * 30 - ? = -1095"
drag, startPoint x: 839, startPoint y: 265, endPoint x: 400, endPoint y: 264, distance: 438.7
click at [400, 264] on div "Which number should replace the question mark?" at bounding box center [611, 271] width 810 height 23
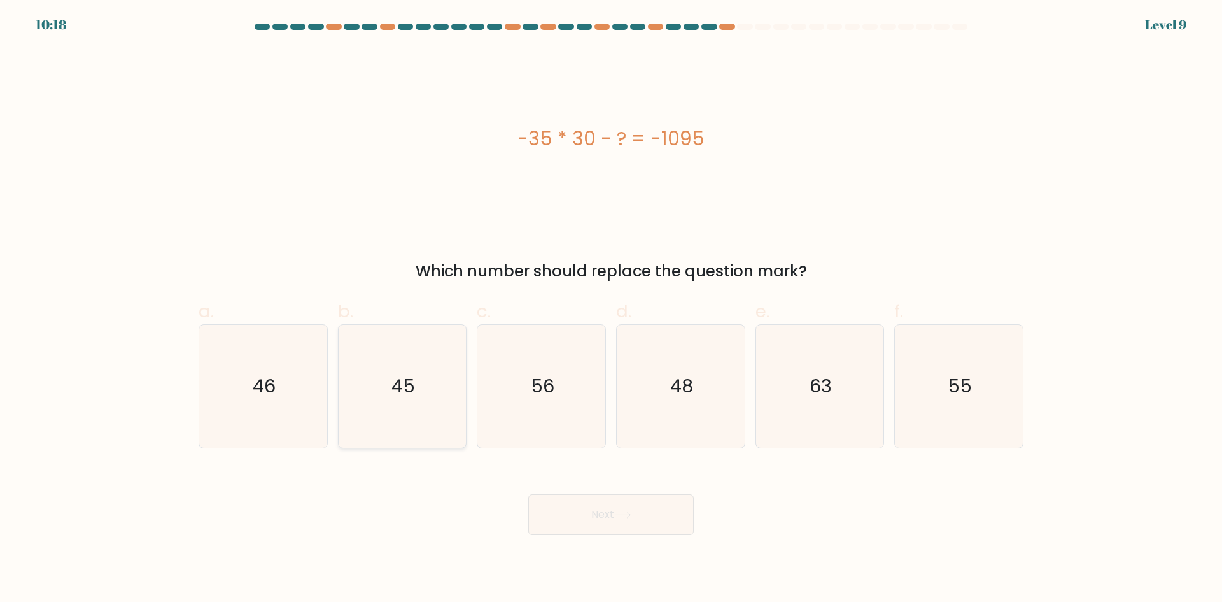
click at [399, 388] on text "45" at bounding box center [404, 385] width 24 height 25
click at [611, 309] on input "b. 45" at bounding box center [611, 305] width 1 height 8
radio input "true"
click at [610, 524] on button "Next" at bounding box center [611, 514] width 166 height 41
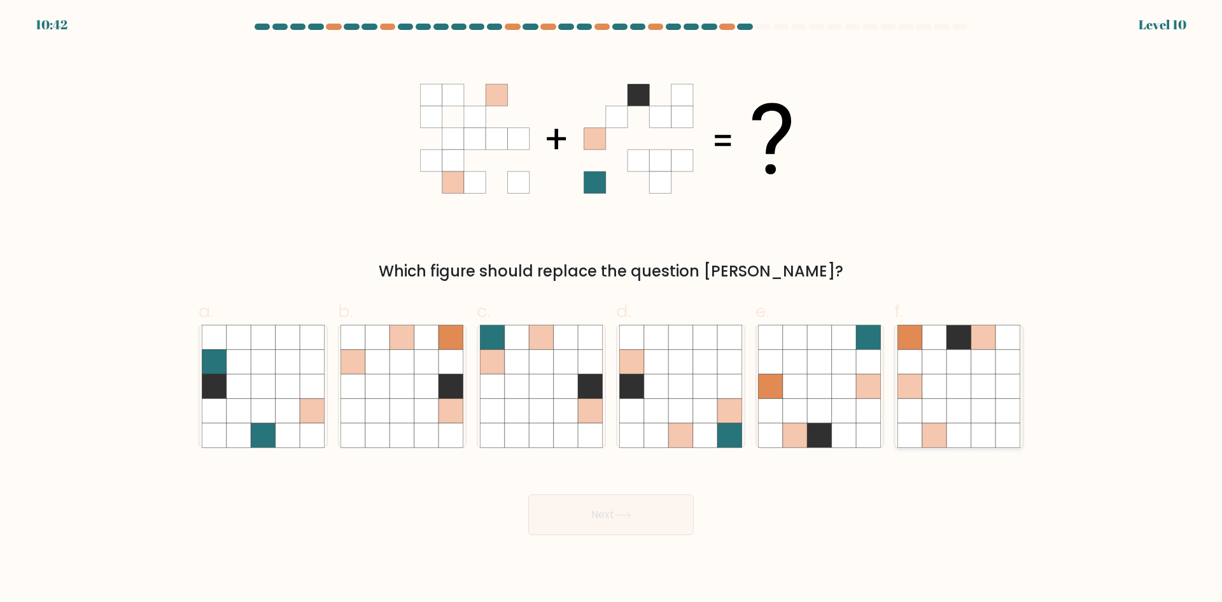
click at [993, 404] on icon at bounding box center [984, 411] width 24 height 24
click at [612, 309] on input "f." at bounding box center [611, 305] width 1 height 8
radio input "true"
click at [660, 400] on icon at bounding box center [656, 411] width 24 height 24
click at [612, 309] on input "d." at bounding box center [611, 305] width 1 height 8
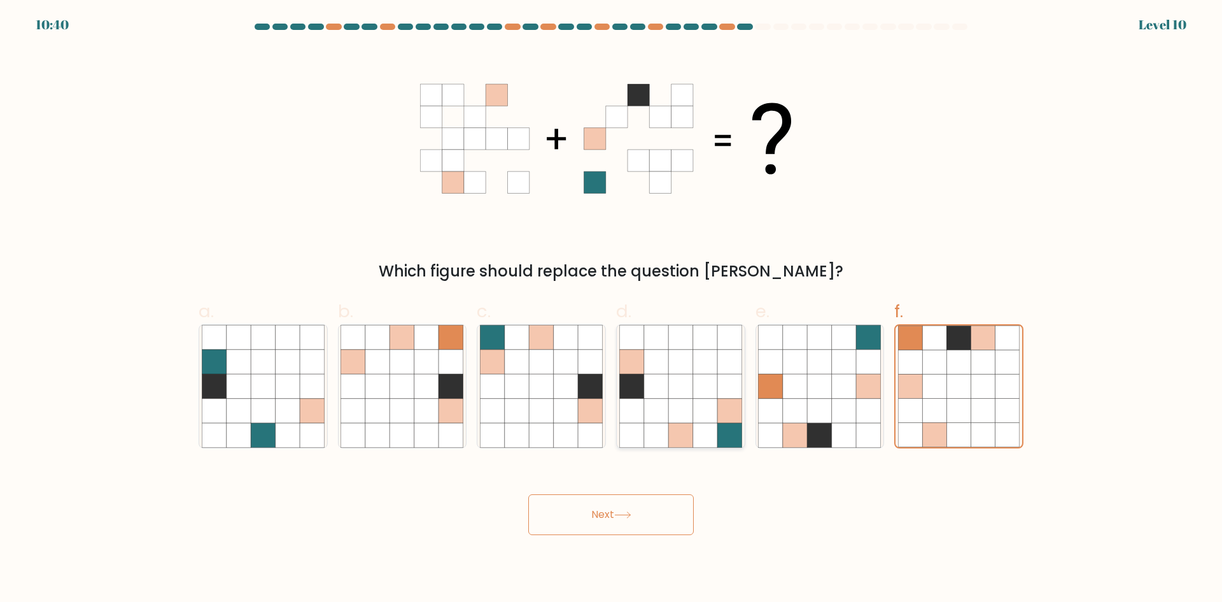
radio input "true"
click at [543, 400] on icon at bounding box center [541, 411] width 24 height 24
click at [611, 309] on input "c." at bounding box center [611, 305] width 1 height 8
radio input "true"
click at [600, 513] on button "Next" at bounding box center [611, 514] width 166 height 41
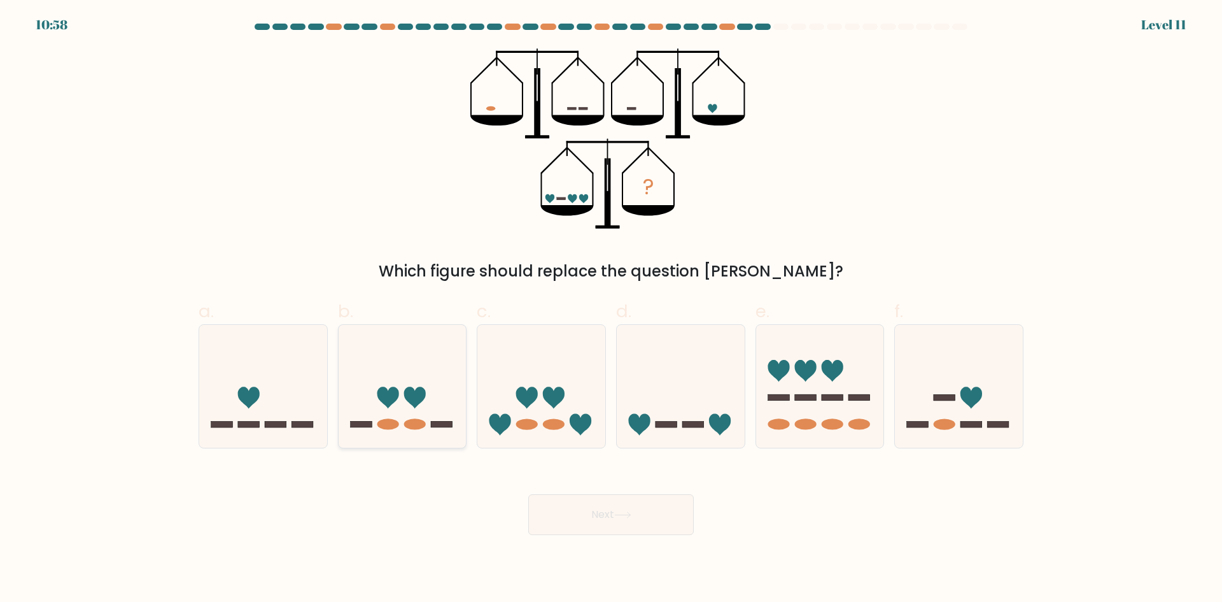
drag, startPoint x: 381, startPoint y: 391, endPoint x: 409, endPoint y: 414, distance: 36.2
click at [381, 392] on icon at bounding box center [388, 398] width 22 height 22
click at [611, 309] on input "b." at bounding box center [611, 305] width 1 height 8
radio input "true"
click at [605, 500] on button "Next" at bounding box center [611, 514] width 166 height 41
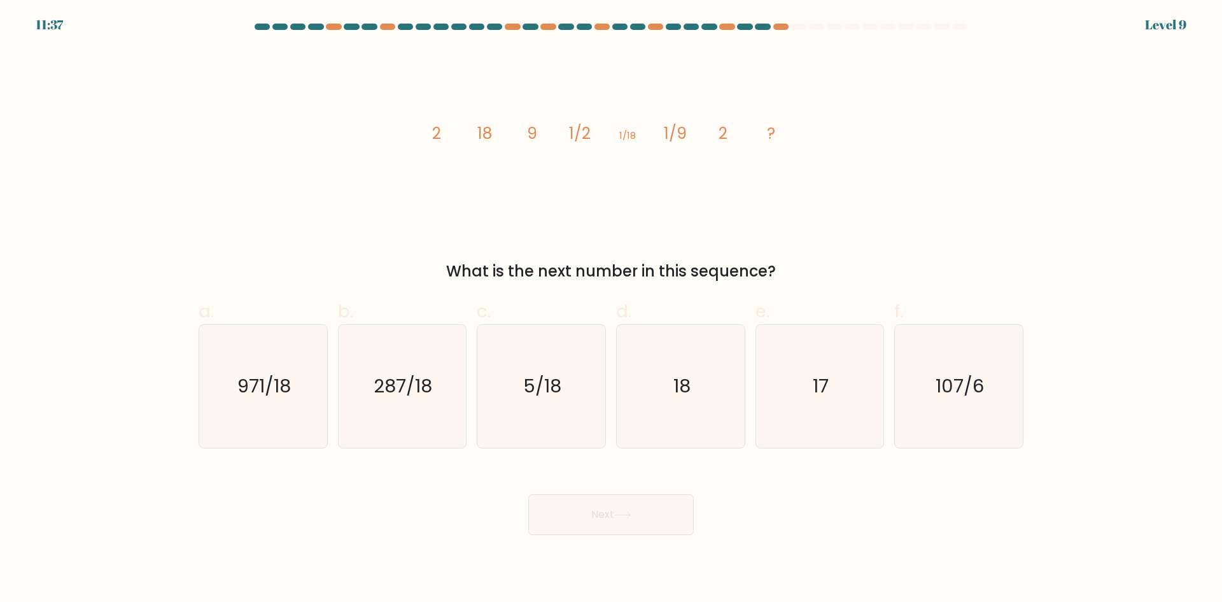
drag, startPoint x: 779, startPoint y: 274, endPoint x: 416, endPoint y: 280, distance: 363.0
click at [416, 280] on div "What is the next number in this sequence?" at bounding box center [611, 271] width 810 height 23
drag, startPoint x: 731, startPoint y: 129, endPoint x: 433, endPoint y: 131, distance: 298.0
click at [433, 131] on icon "image/svg+xml 2 18 9 1/2 1/18 1/9 2 ?" at bounding box center [611, 138] width 382 height 181
click at [572, 211] on icon "image/svg+xml 2 18 9 1/2 1/18 1/9 2 ?" at bounding box center [611, 138] width 382 height 181
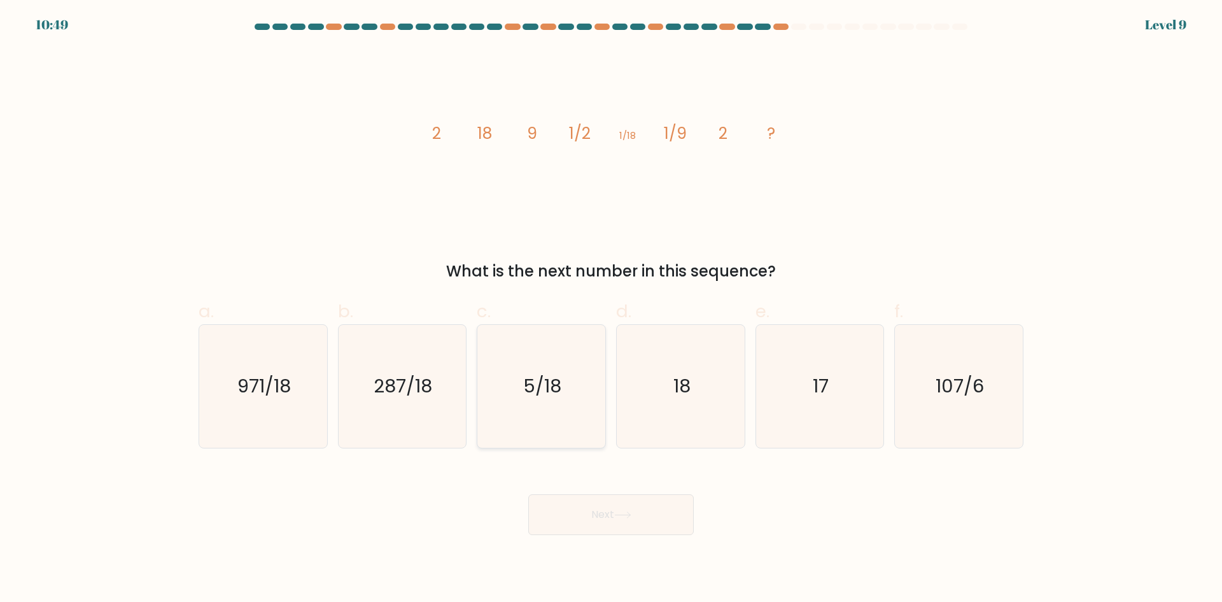
click at [548, 418] on icon "5/18" at bounding box center [541, 386] width 123 height 123
click at [611, 309] on input "c. 5/18" at bounding box center [611, 305] width 1 height 8
radio input "true"
click at [604, 514] on button "Next" at bounding box center [611, 514] width 166 height 41
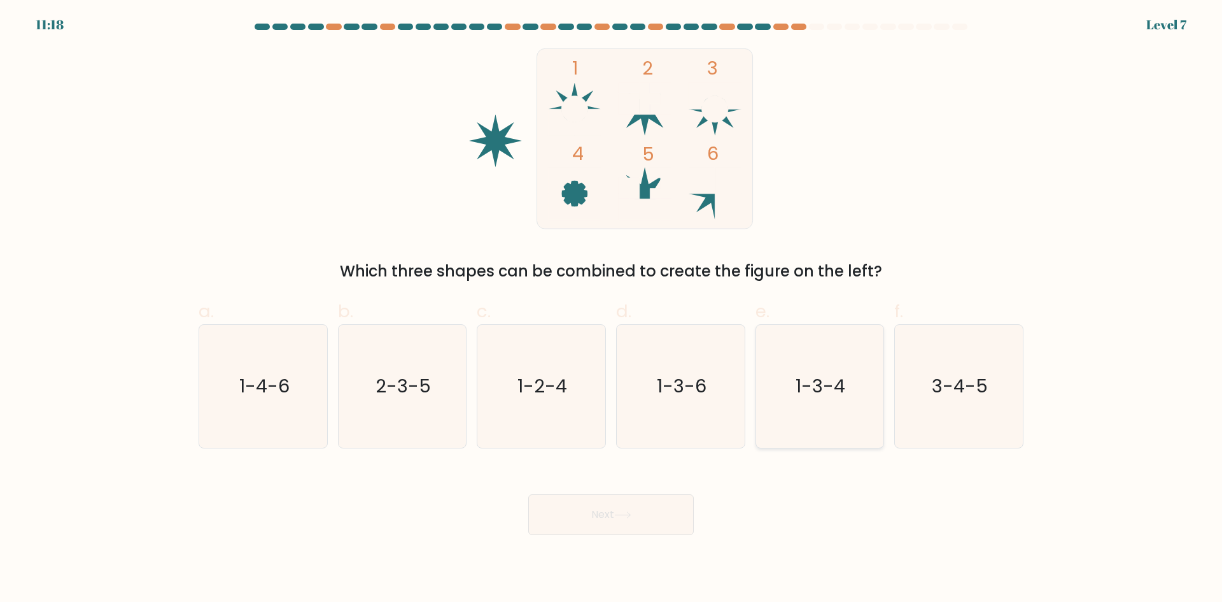
click at [825, 393] on text "1-3-4" at bounding box center [822, 385] width 50 height 25
click at [612, 309] on input "e. 1-3-4" at bounding box center [611, 305] width 1 height 8
radio input "true"
click at [639, 512] on button "Next" at bounding box center [611, 514] width 166 height 41
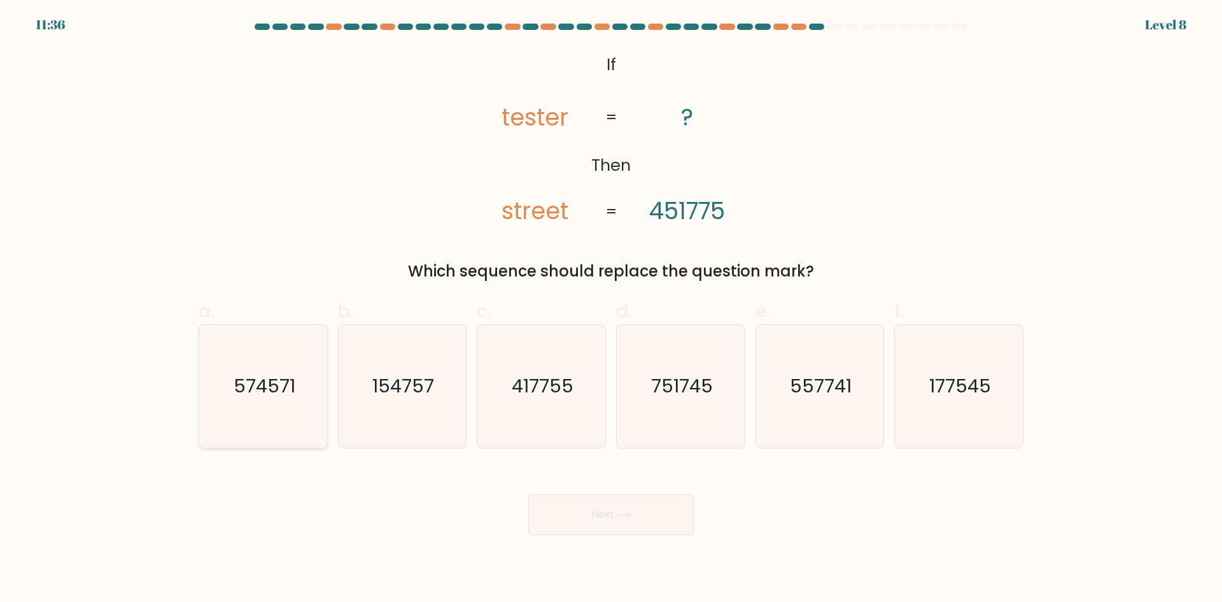
click at [271, 390] on text "574571" at bounding box center [265, 385] width 62 height 25
click at [611, 309] on input "a. 574571" at bounding box center [611, 305] width 1 height 8
radio input "true"
drag, startPoint x: 618, startPoint y: 525, endPoint x: 562, endPoint y: 537, distance: 57.3
click at [618, 525] on button "Next" at bounding box center [611, 514] width 166 height 41
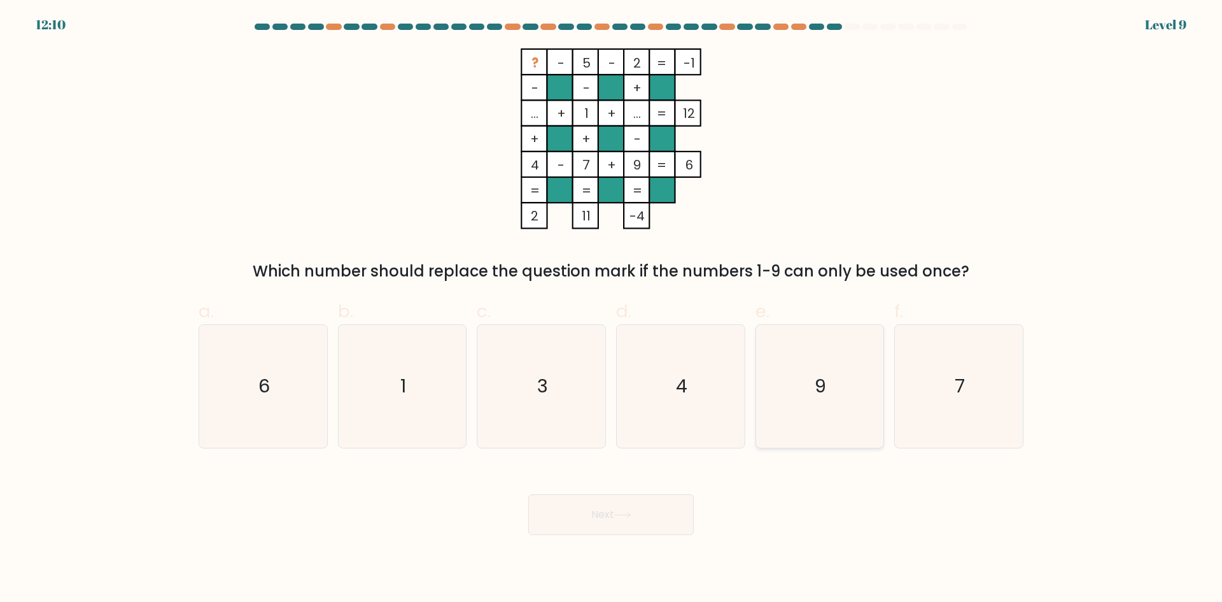
click at [840, 376] on icon "9" at bounding box center [819, 386] width 123 height 123
click at [612, 309] on input "e. 9" at bounding box center [611, 305] width 1 height 8
radio input "true"
click at [657, 521] on button "Next" at bounding box center [611, 514] width 166 height 41
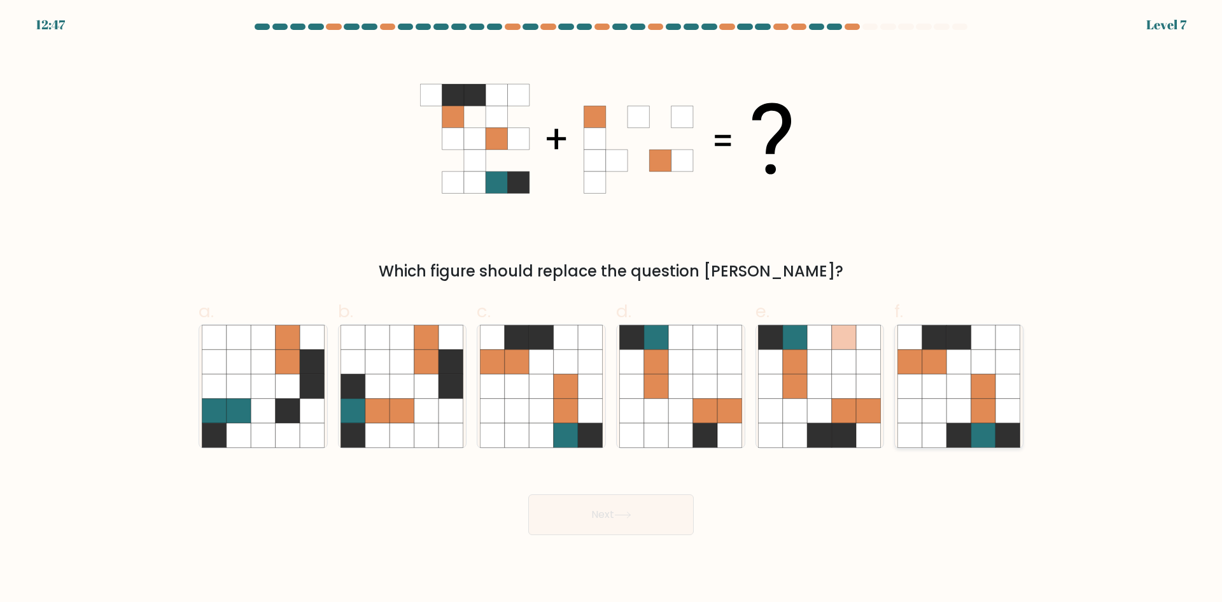
click at [963, 383] on icon at bounding box center [959, 386] width 24 height 24
click at [612, 309] on input "f." at bounding box center [611, 305] width 1 height 8
radio input "true"
click at [590, 521] on button "Next" at bounding box center [611, 514] width 166 height 41
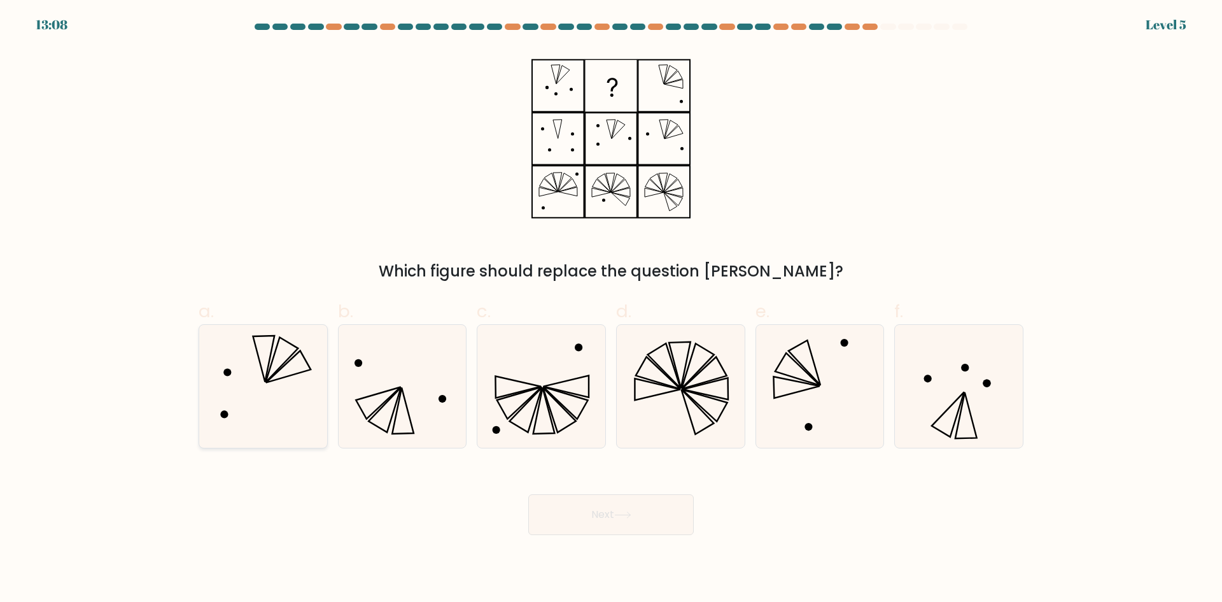
click at [275, 409] on icon at bounding box center [263, 386] width 123 height 123
click at [611, 309] on input "a." at bounding box center [611, 305] width 1 height 8
radio input "true"
click at [628, 522] on button "Next" at bounding box center [611, 514] width 166 height 41
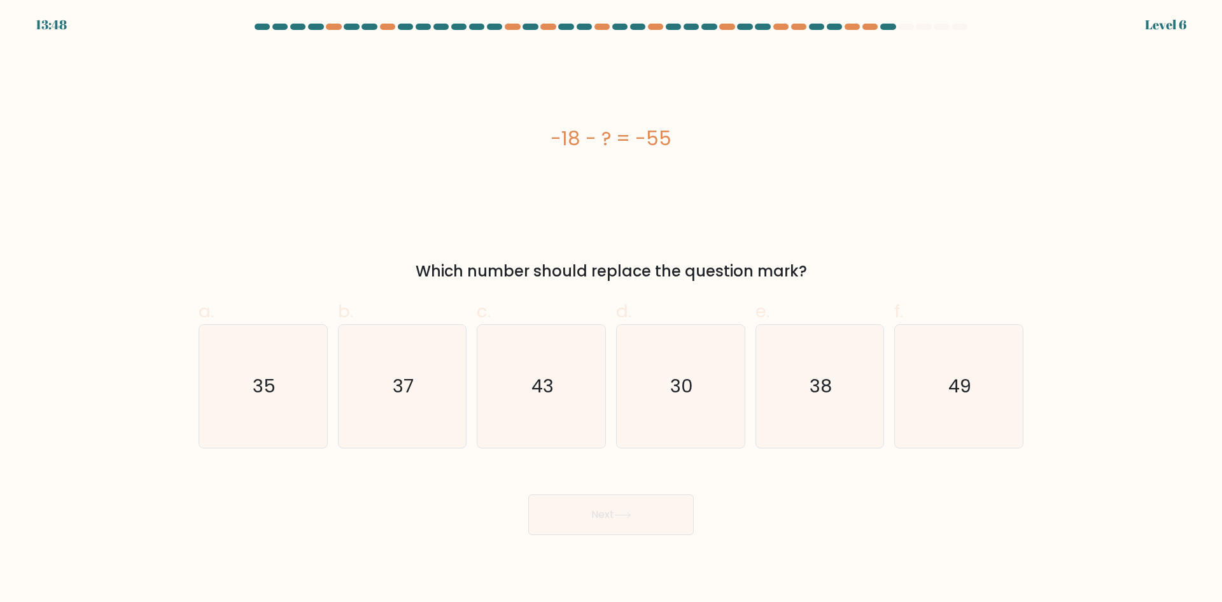
drag, startPoint x: 705, startPoint y: 133, endPoint x: 548, endPoint y: 125, distance: 158.1
click at [548, 125] on div "-18 - ? = -55" at bounding box center [611, 138] width 825 height 29
drag, startPoint x: 831, startPoint y: 269, endPoint x: 392, endPoint y: 269, distance: 439.3
click at [392, 269] on div "Which number should replace the question mark?" at bounding box center [611, 271] width 810 height 23
click at [455, 386] on icon "37" at bounding box center [402, 386] width 123 height 123
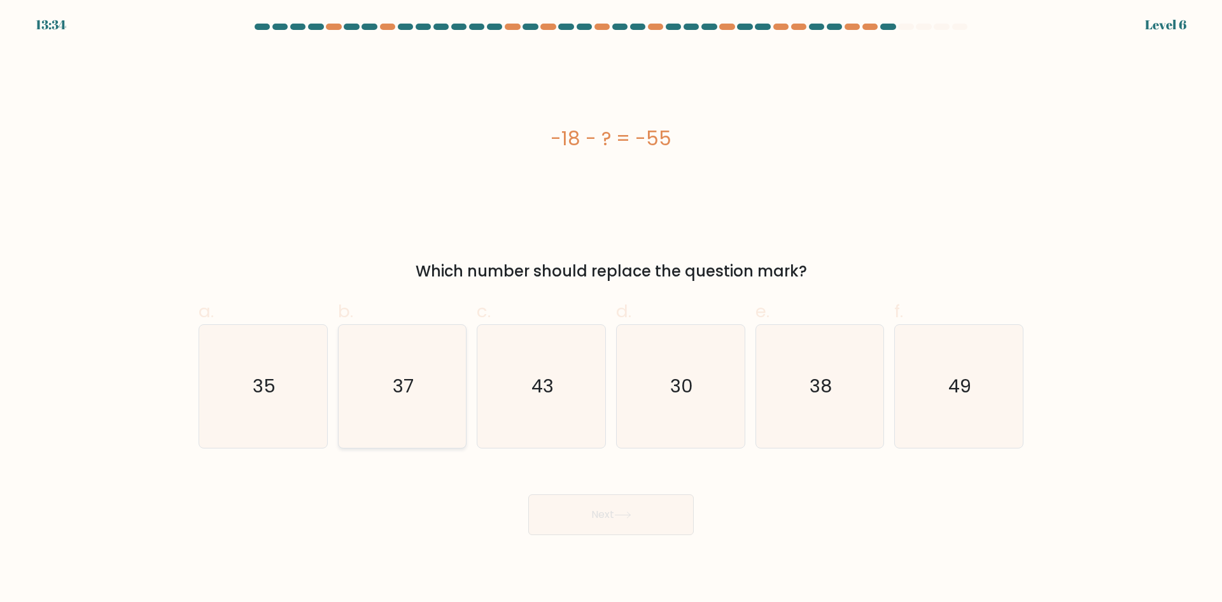
click at [611, 309] on input "b. 37" at bounding box center [611, 305] width 1 height 8
radio input "true"
click at [636, 532] on button "Next" at bounding box center [611, 514] width 166 height 41
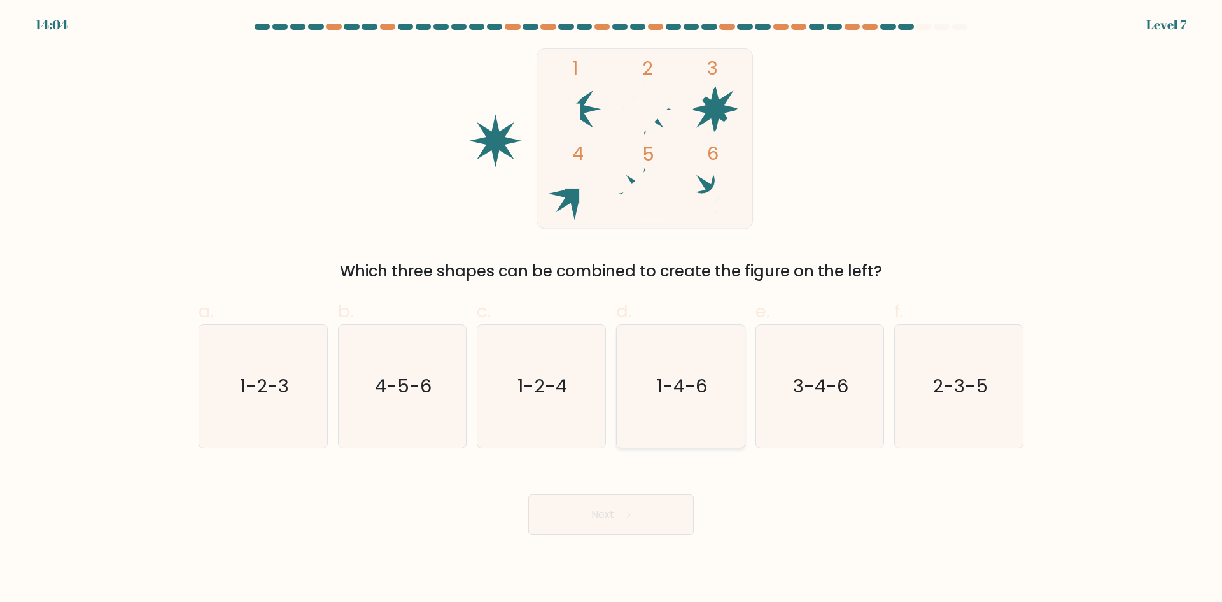
click at [665, 401] on icon "1-4-6" at bounding box center [681, 386] width 123 height 123
click at [612, 309] on input "d. 1-4-6" at bounding box center [611, 305] width 1 height 8
radio input "true"
click at [648, 515] on button "Next" at bounding box center [611, 514] width 166 height 41
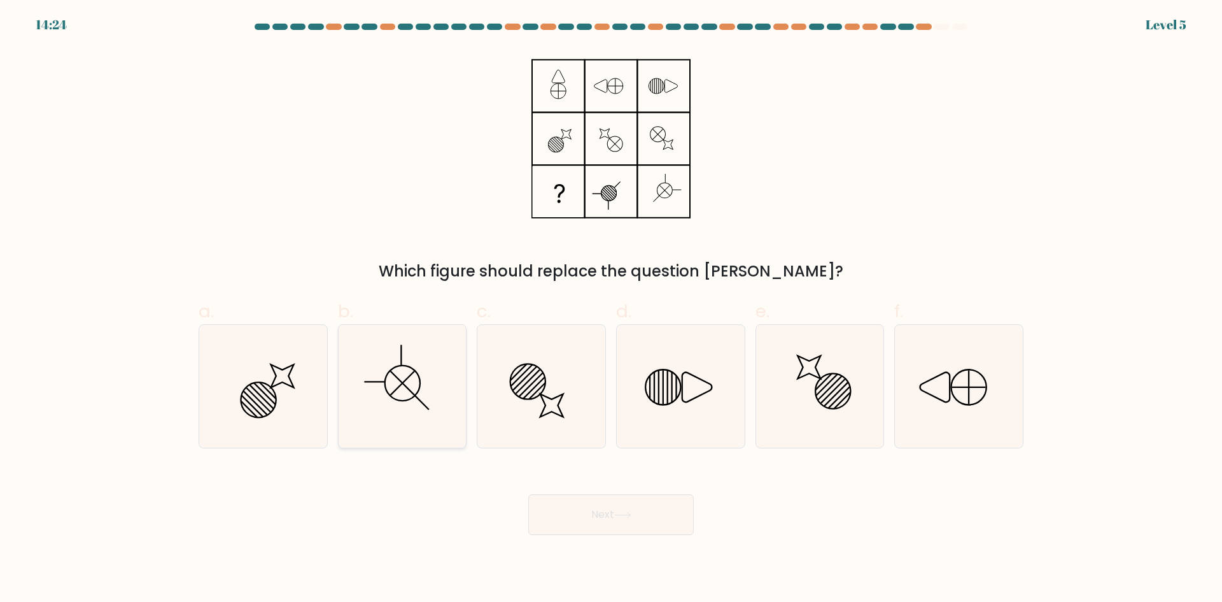
click at [416, 374] on icon at bounding box center [402, 386] width 123 height 123
click at [611, 309] on input "b." at bounding box center [611, 305] width 1 height 8
radio input "true"
click at [604, 518] on button "Next" at bounding box center [611, 514] width 166 height 41
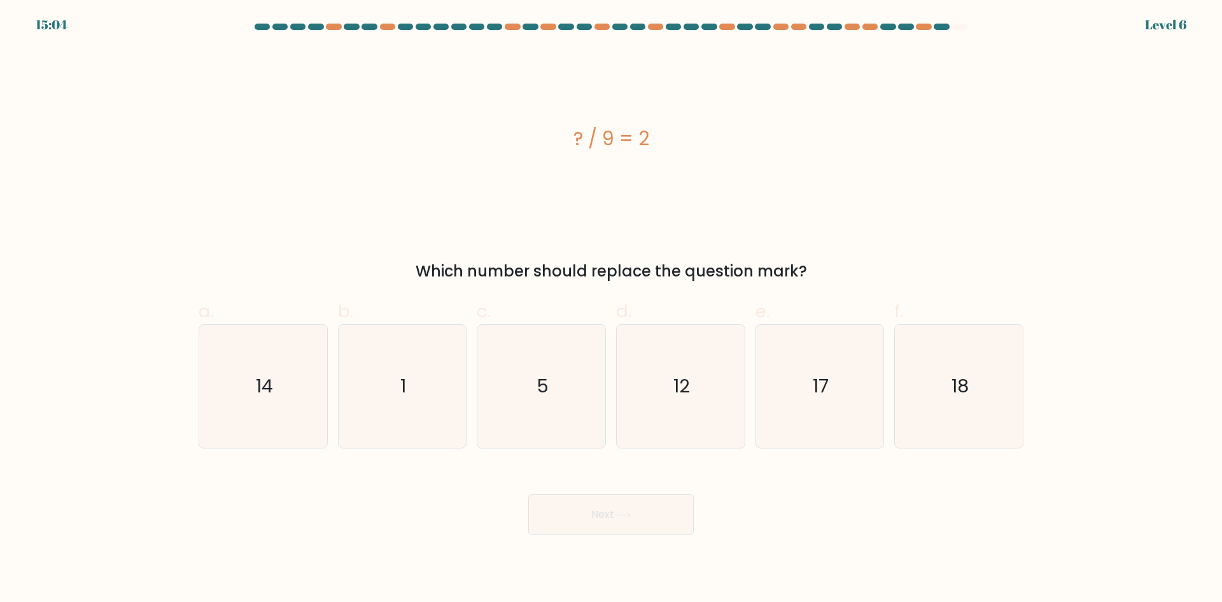
drag, startPoint x: 676, startPoint y: 138, endPoint x: 564, endPoint y: 137, distance: 111.4
click at [564, 137] on div "? / 9 = 2" at bounding box center [611, 138] width 825 height 29
click at [953, 378] on text "18" at bounding box center [960, 385] width 17 height 25
click at [612, 309] on input "f. 18" at bounding box center [611, 305] width 1 height 8
radio input "true"
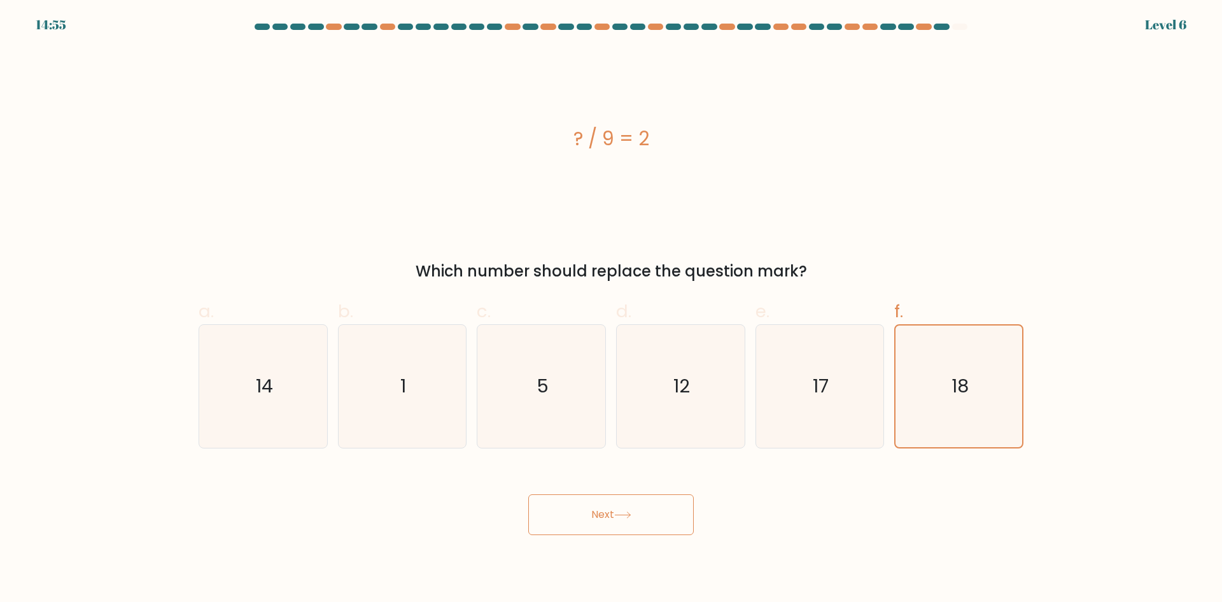
click at [607, 518] on button "Next" at bounding box center [611, 514] width 166 height 41
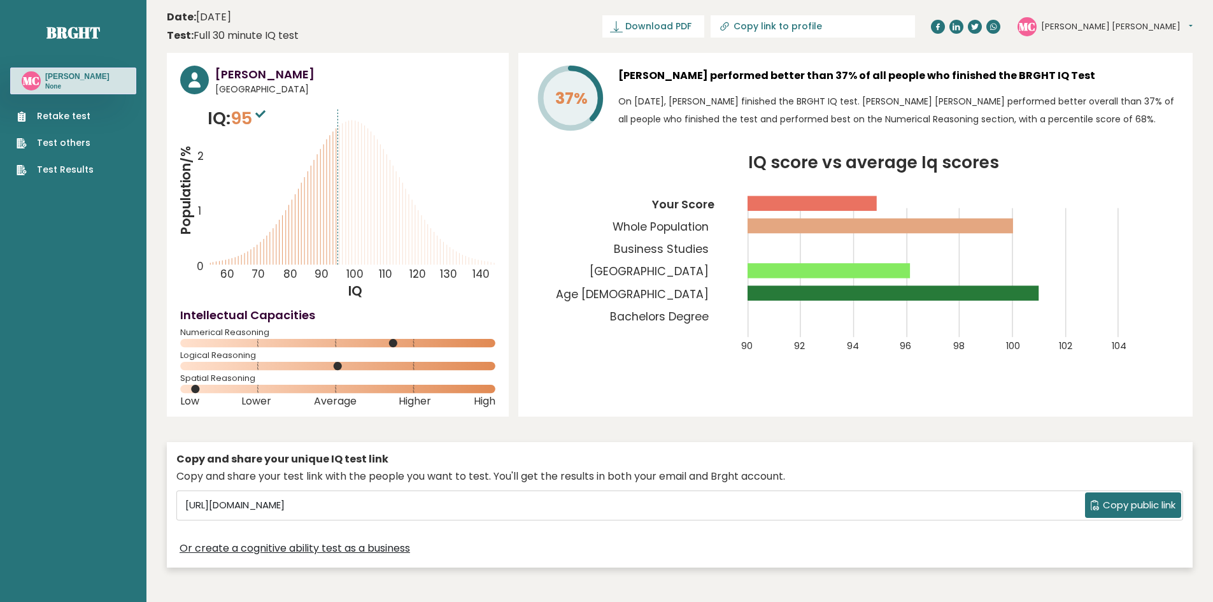
click at [1189, 17] on div "MC Marianne Louise Dashboard Profile Settings Logout" at bounding box center [1104, 26] width 175 height 19
click at [1189, 25] on button "[PERSON_NAME] [PERSON_NAME]" at bounding box center [1117, 26] width 152 height 13
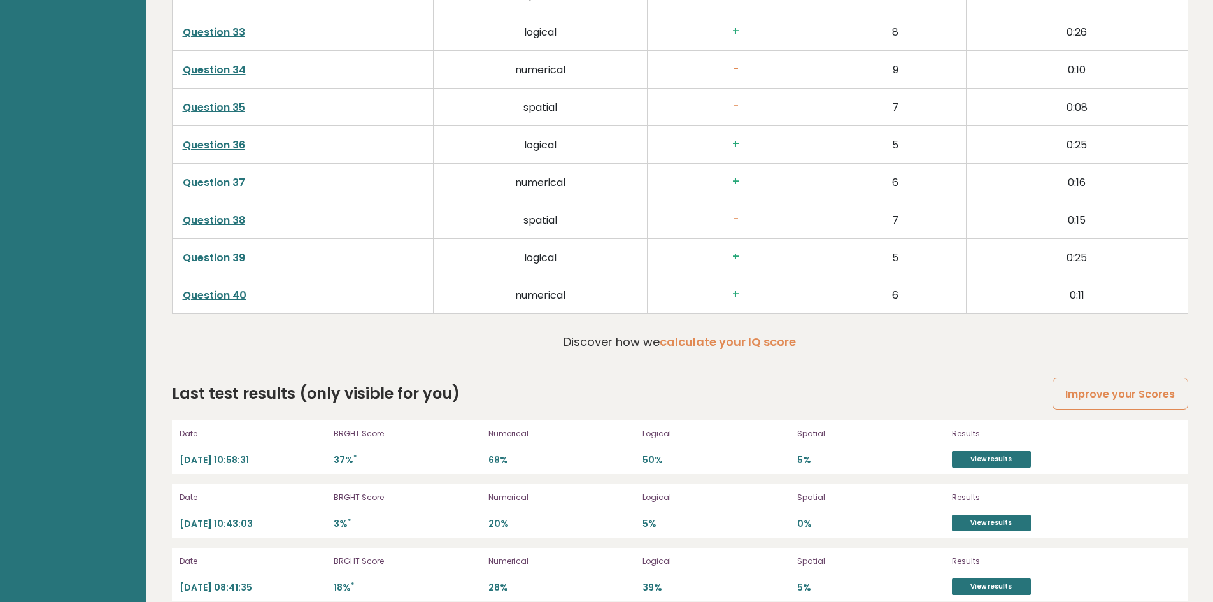
scroll to position [3383, 0]
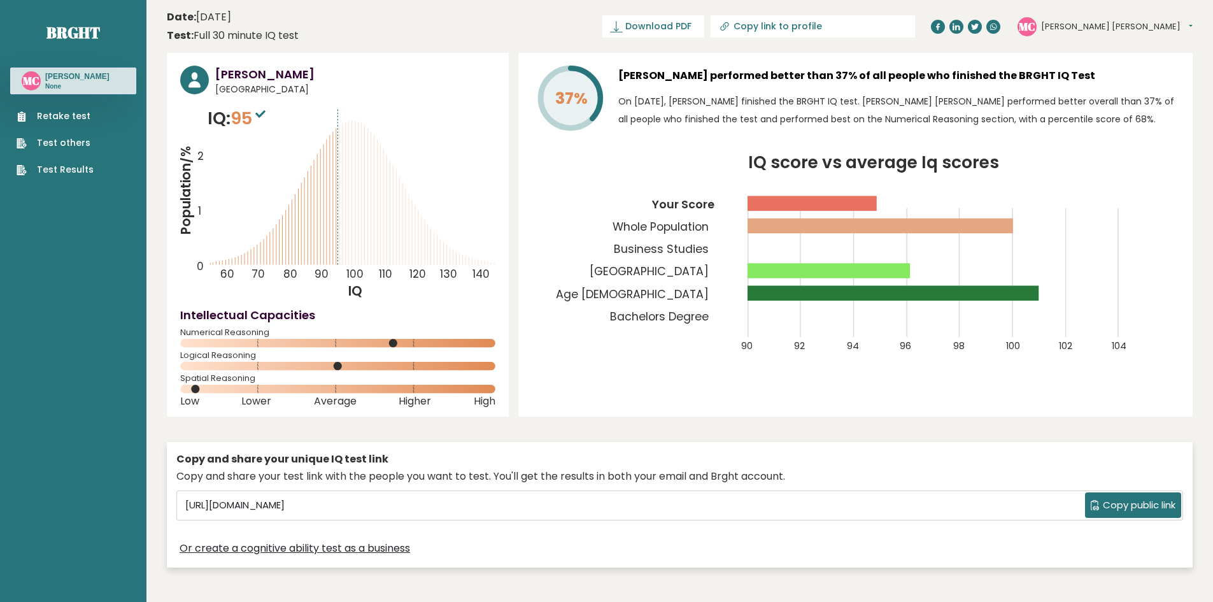
click at [1192, 24] on div "MC [PERSON_NAME] [PERSON_NAME] Dashboard Profile Settings Logout" at bounding box center [1104, 26] width 175 height 25
click at [1183, 27] on button "[PERSON_NAME] [PERSON_NAME]" at bounding box center [1117, 26] width 152 height 13
click at [539, 233] on icon "IQ score vs average Iq scores 90 92 94 96 98 100 102 104 Your Score Whole Popul…" at bounding box center [856, 261] width 648 height 213
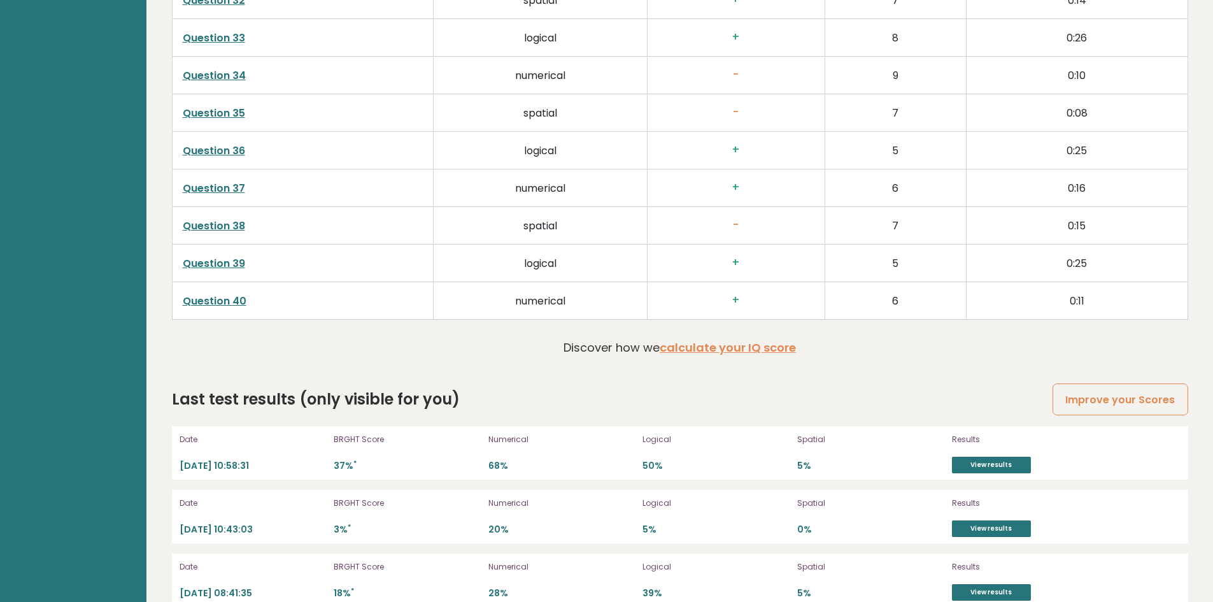
scroll to position [3383, 0]
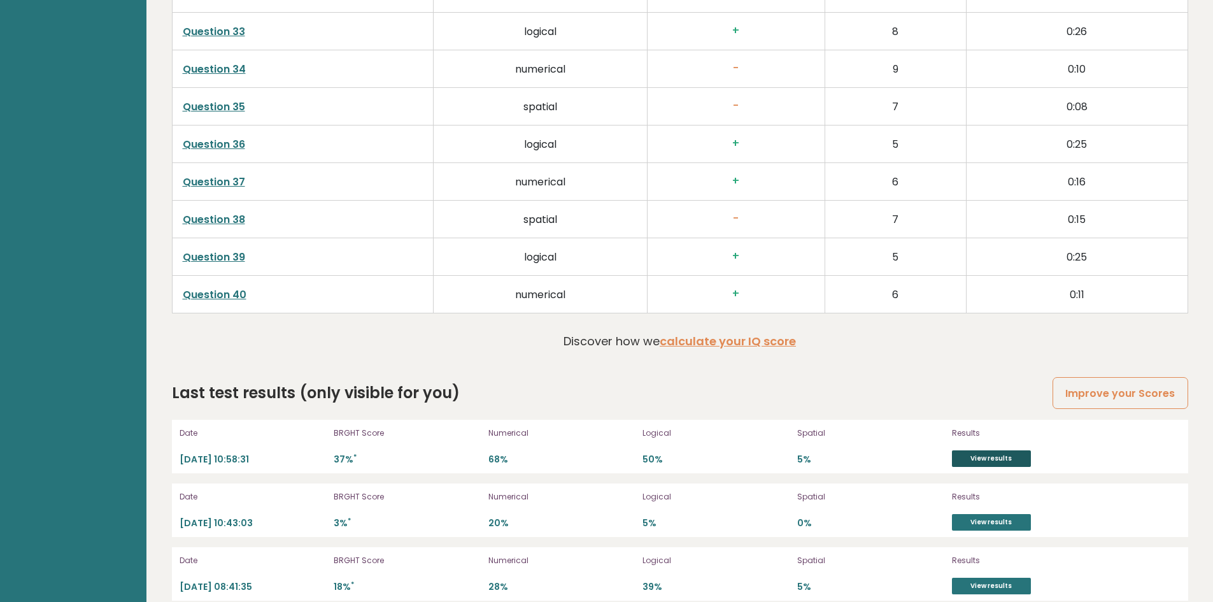
click at [1006, 450] on link "View results" at bounding box center [991, 458] width 79 height 17
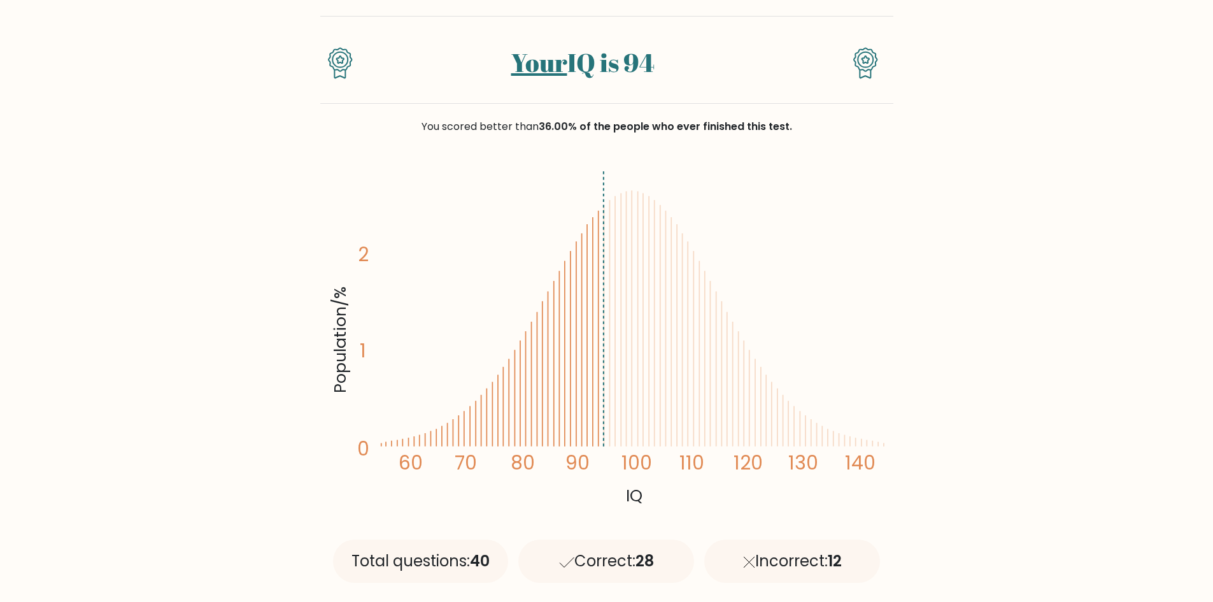
scroll to position [64, 0]
